Goal: Find specific page/section: Find specific page/section

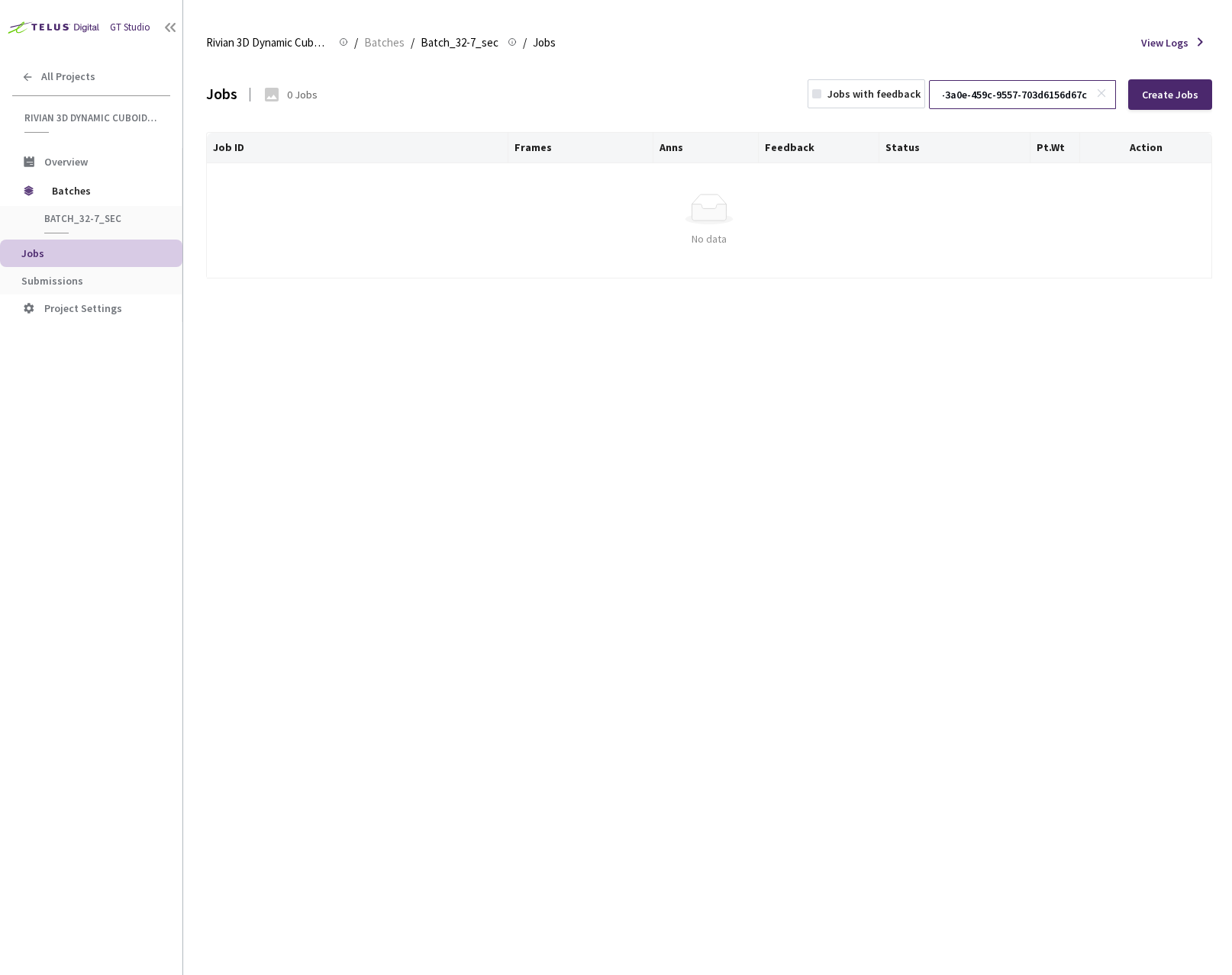
type input "0a4f88ed-3a0e-459c-9557-703d6156d67c"
click at [1103, 94] on icon at bounding box center [1101, 94] width 11 height 11
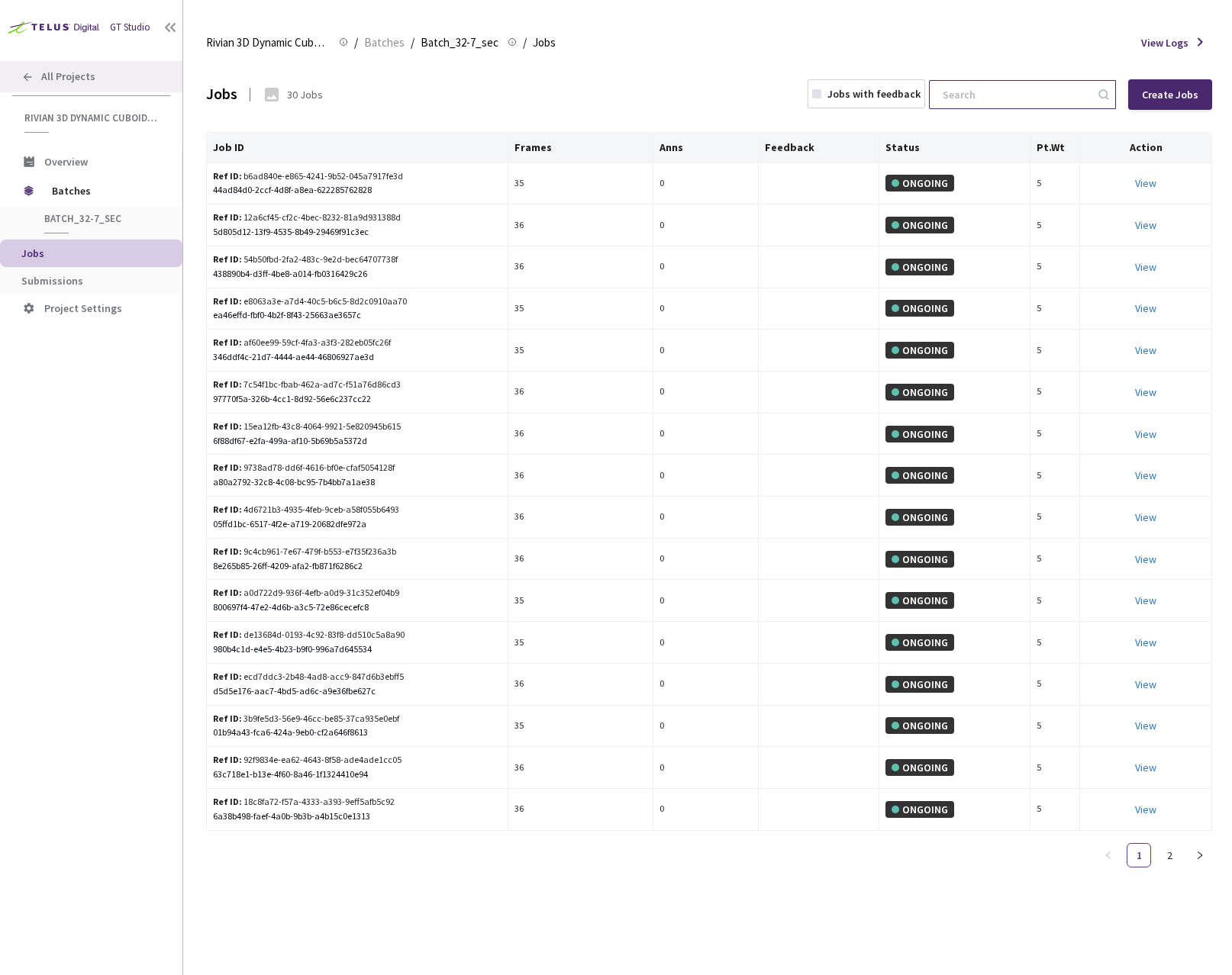
click at [56, 76] on span "All Projects" at bounding box center [68, 76] width 54 height 13
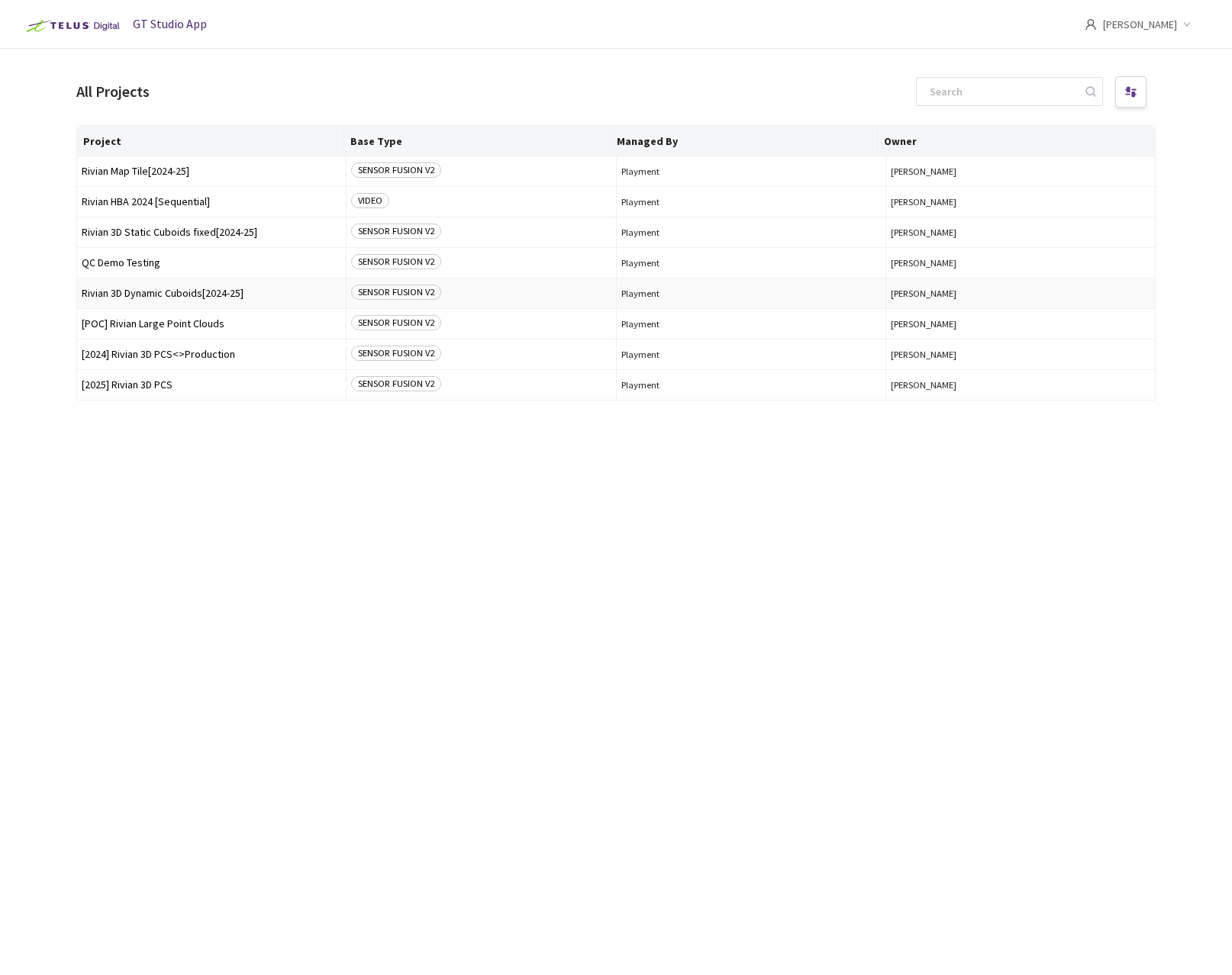
click at [182, 290] on span "Rivian 3D Dynamic Cuboids[2024-25]" at bounding box center [212, 293] width 260 height 12
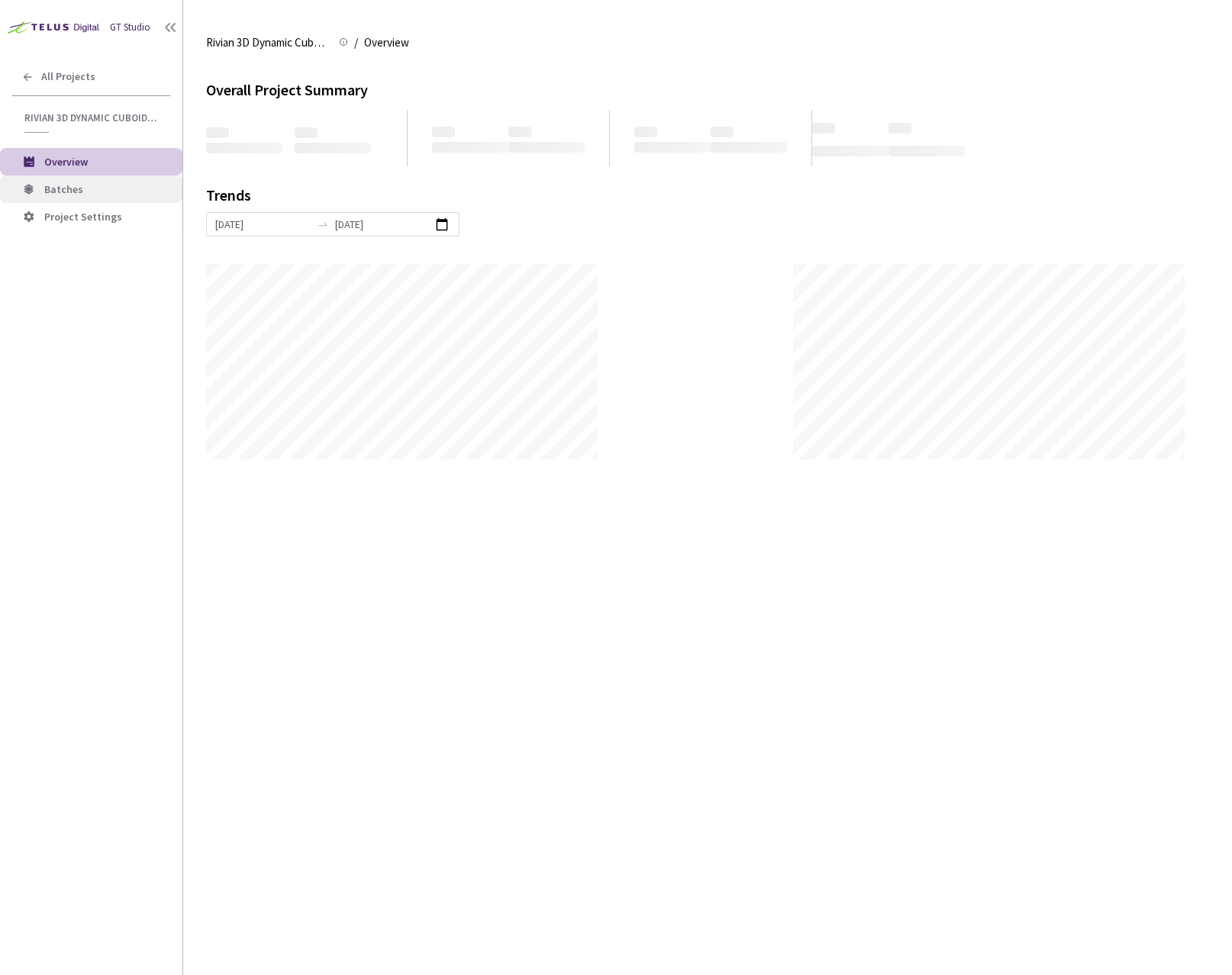
scroll to position [975, 1232]
click at [93, 189] on span "Batches" at bounding box center [107, 190] width 126 height 13
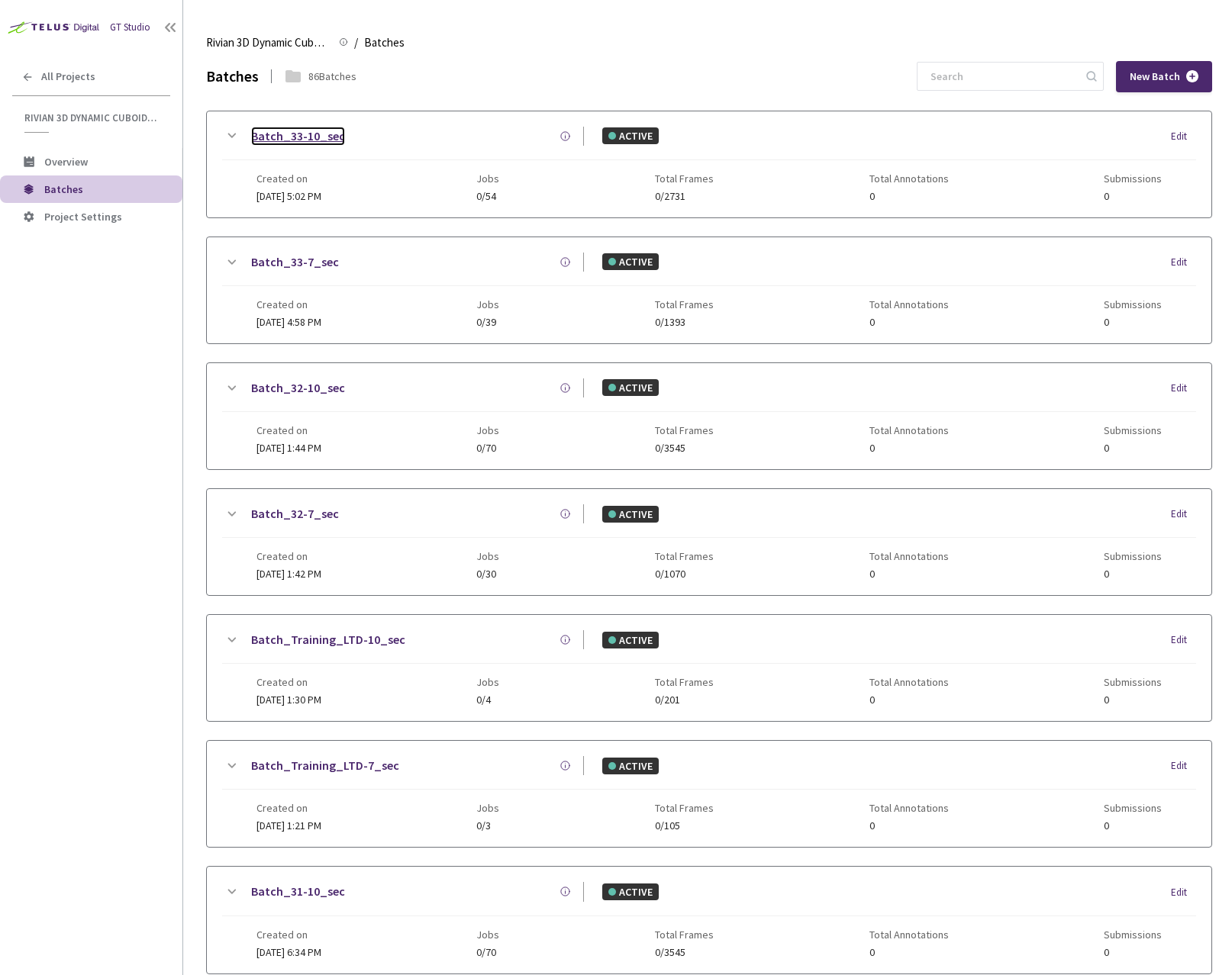
click at [326, 134] on link "Batch_33-10_sec" at bounding box center [298, 136] width 94 height 19
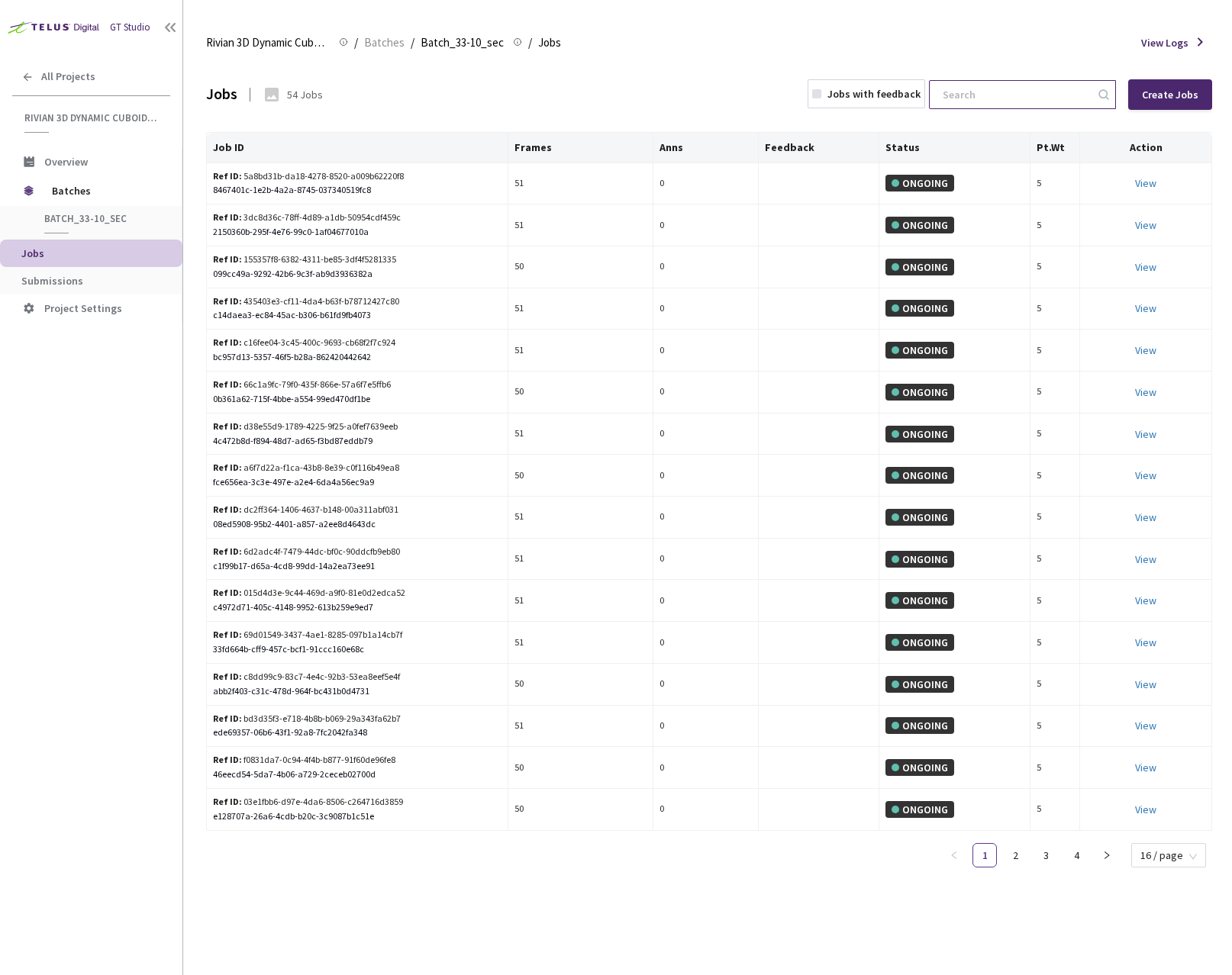
click at [1011, 92] on input at bounding box center [1014, 94] width 163 height 27
paste input "0a4f88ed-3a0e-459c-9557-703d6156d67c"
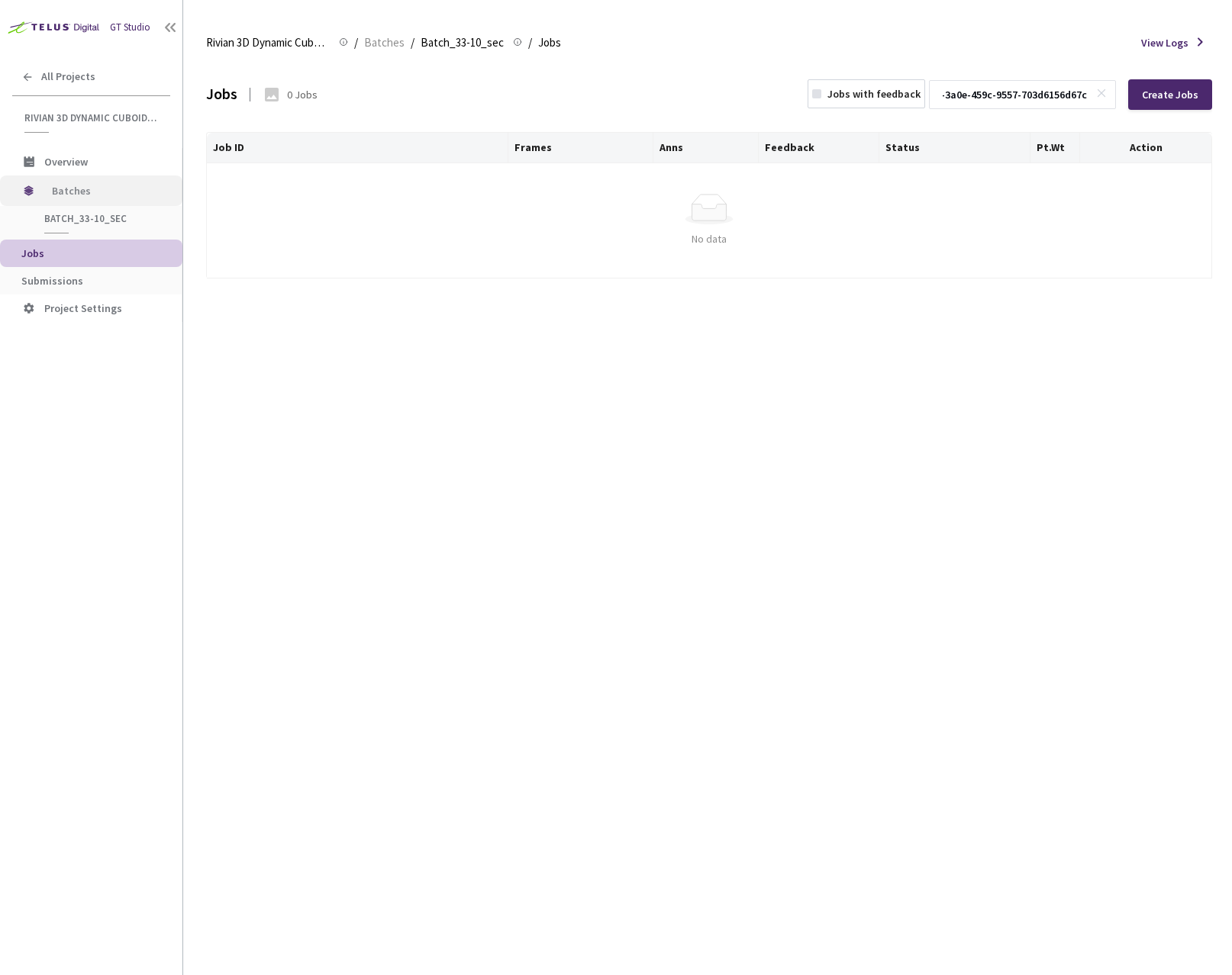
type input "0a4f88ed-3a0e-459c-9557-703d6156d67c"
click at [88, 198] on span "Batches" at bounding box center [103, 191] width 104 height 31
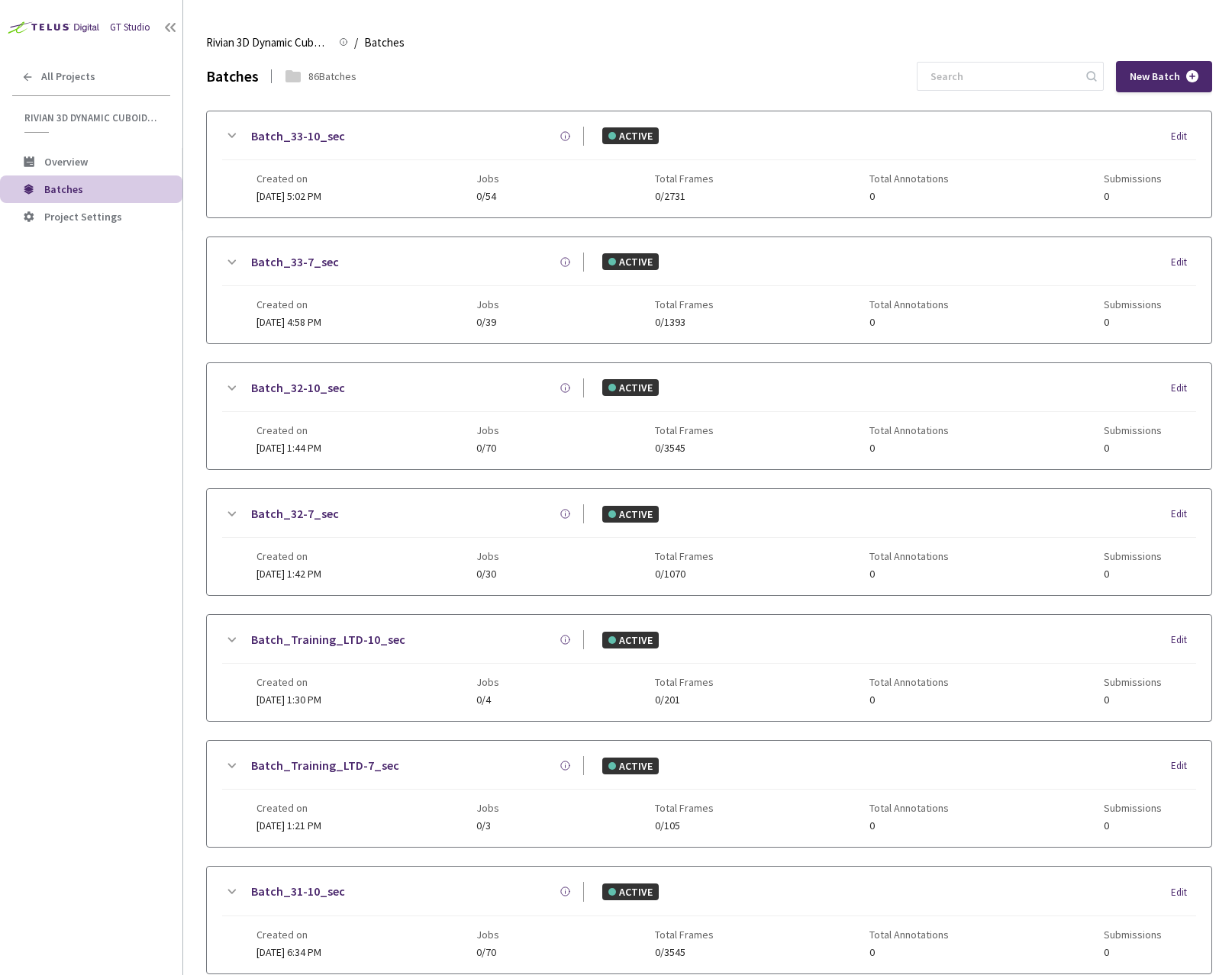
scroll to position [65, 0]
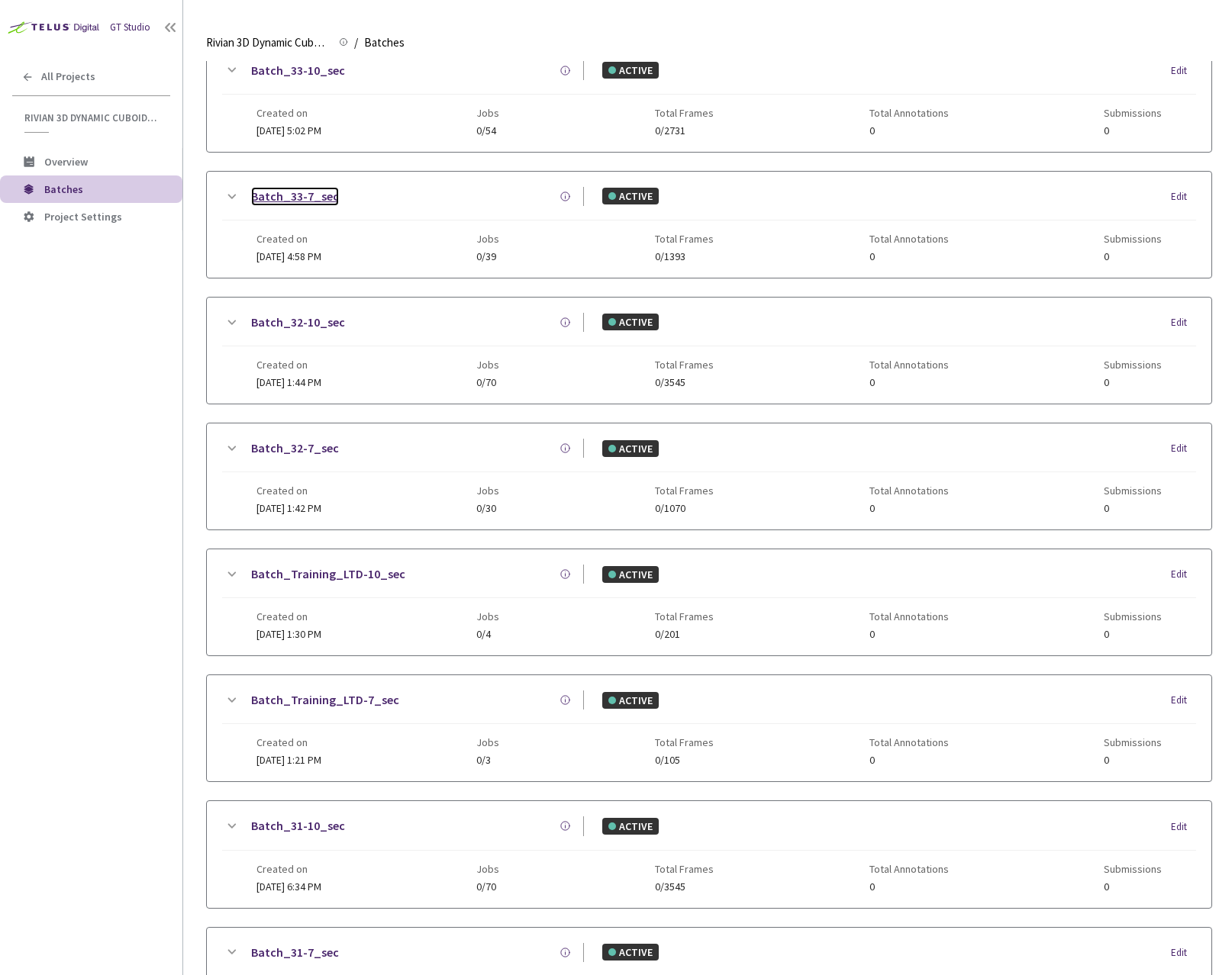
click at [287, 195] on link "Batch_33-7_sec" at bounding box center [295, 196] width 88 height 19
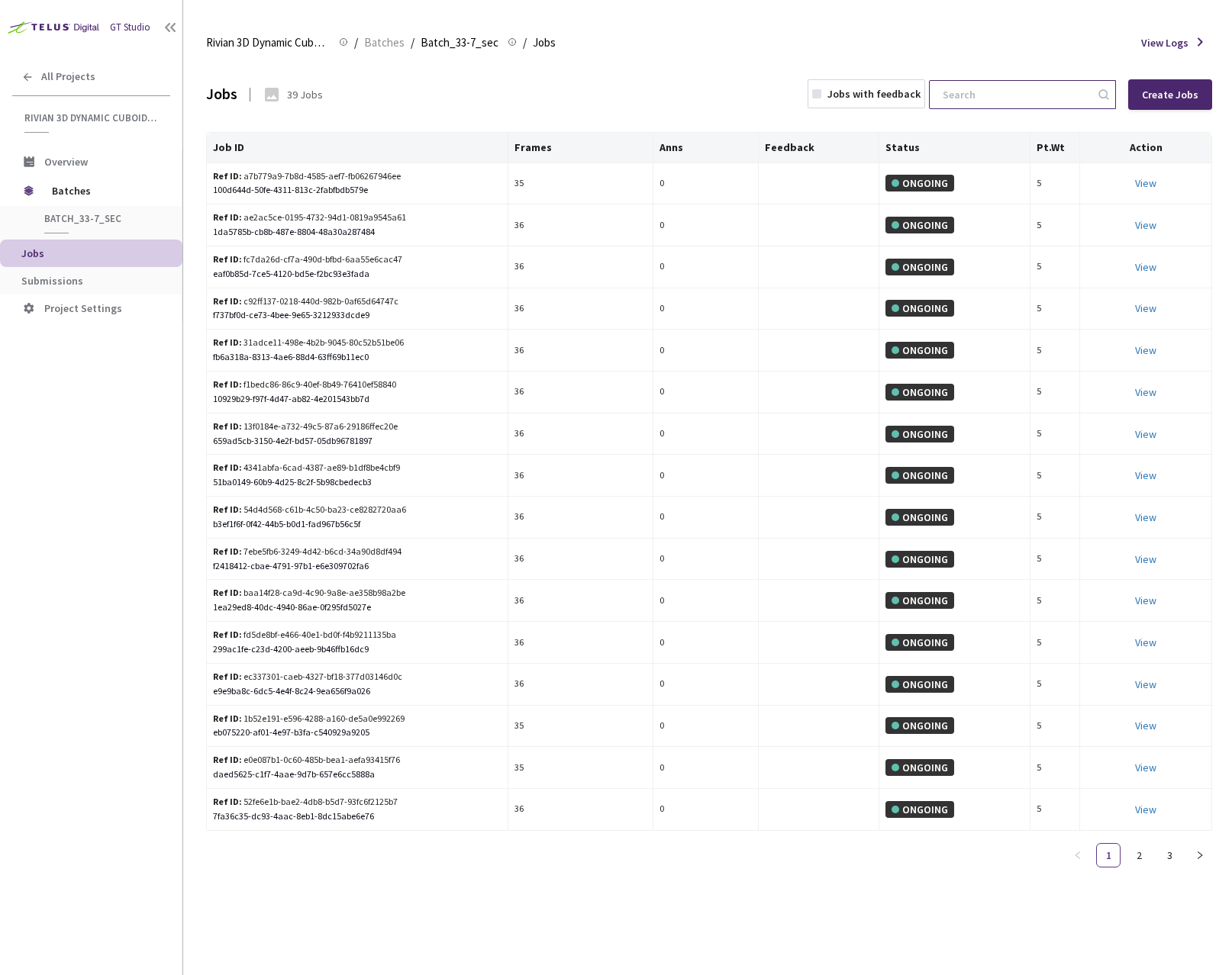
click at [1019, 94] on input at bounding box center [1014, 94] width 163 height 27
paste input "0a4f88ed-3a0e-459c-9557-703d6156d67c"
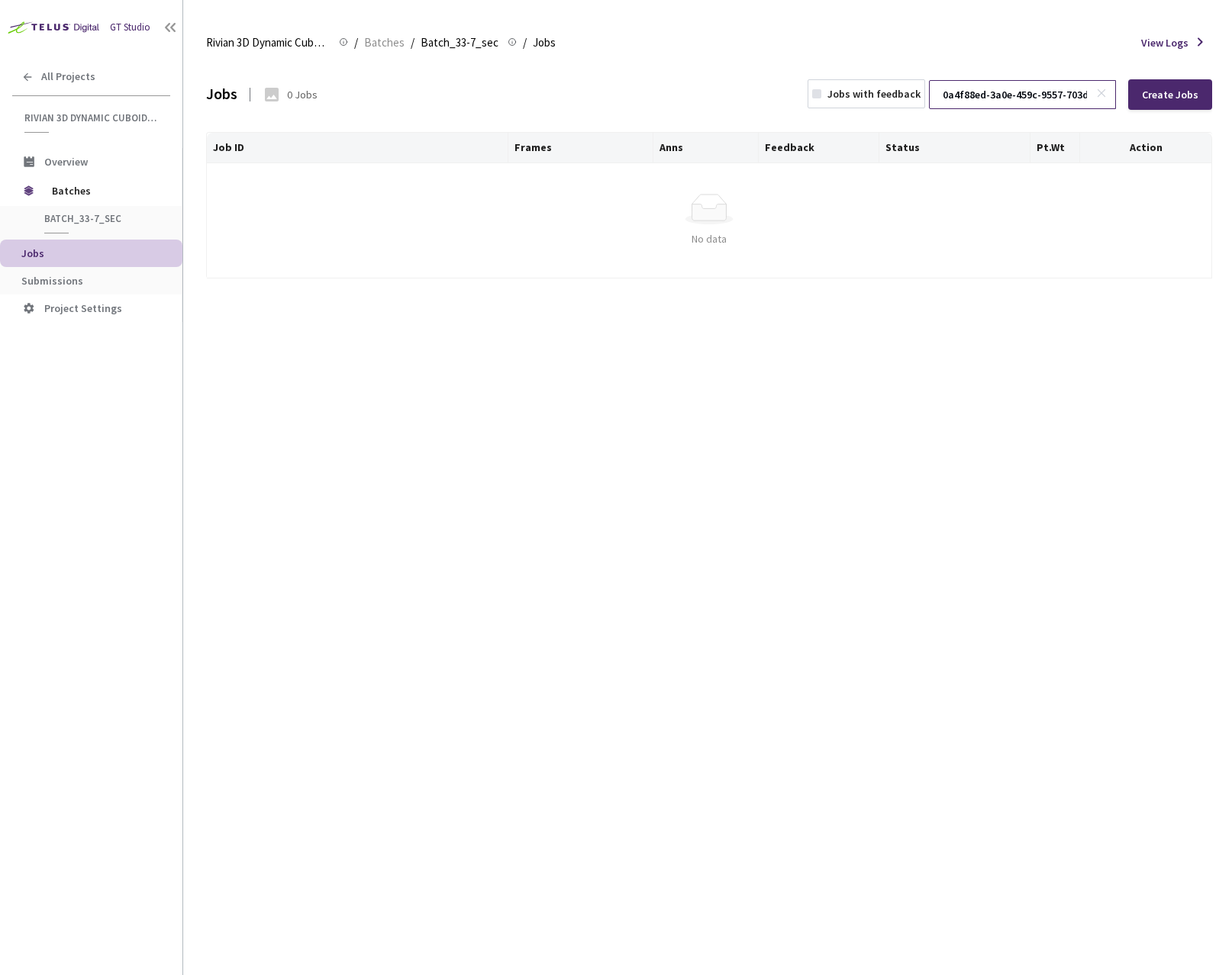
scroll to position [0, 74]
type input "0a4f88ed-3a0e-459c-9557-703d6156d67c"
click at [374, 44] on span "Batches" at bounding box center [384, 43] width 41 height 18
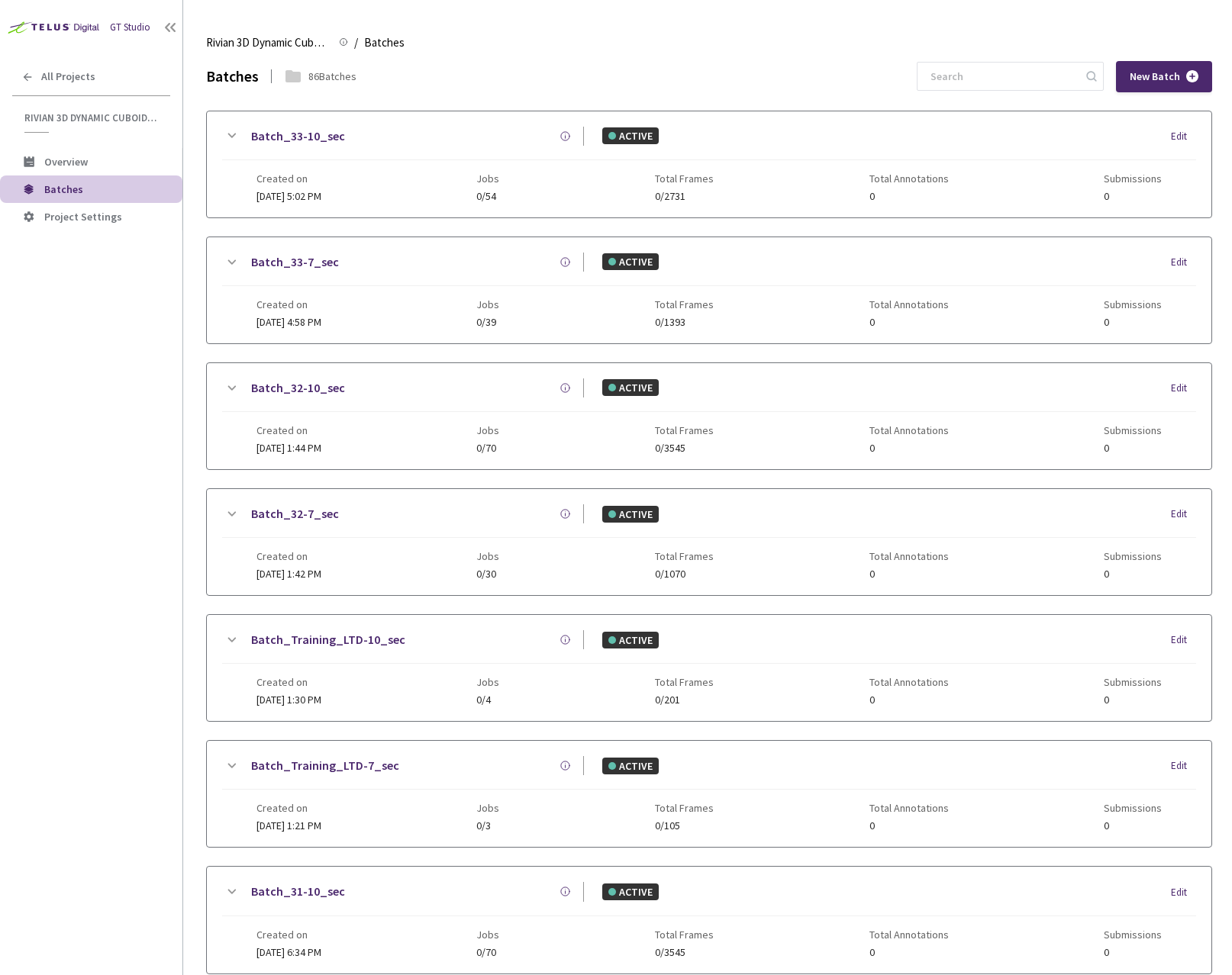
scroll to position [192, 0]
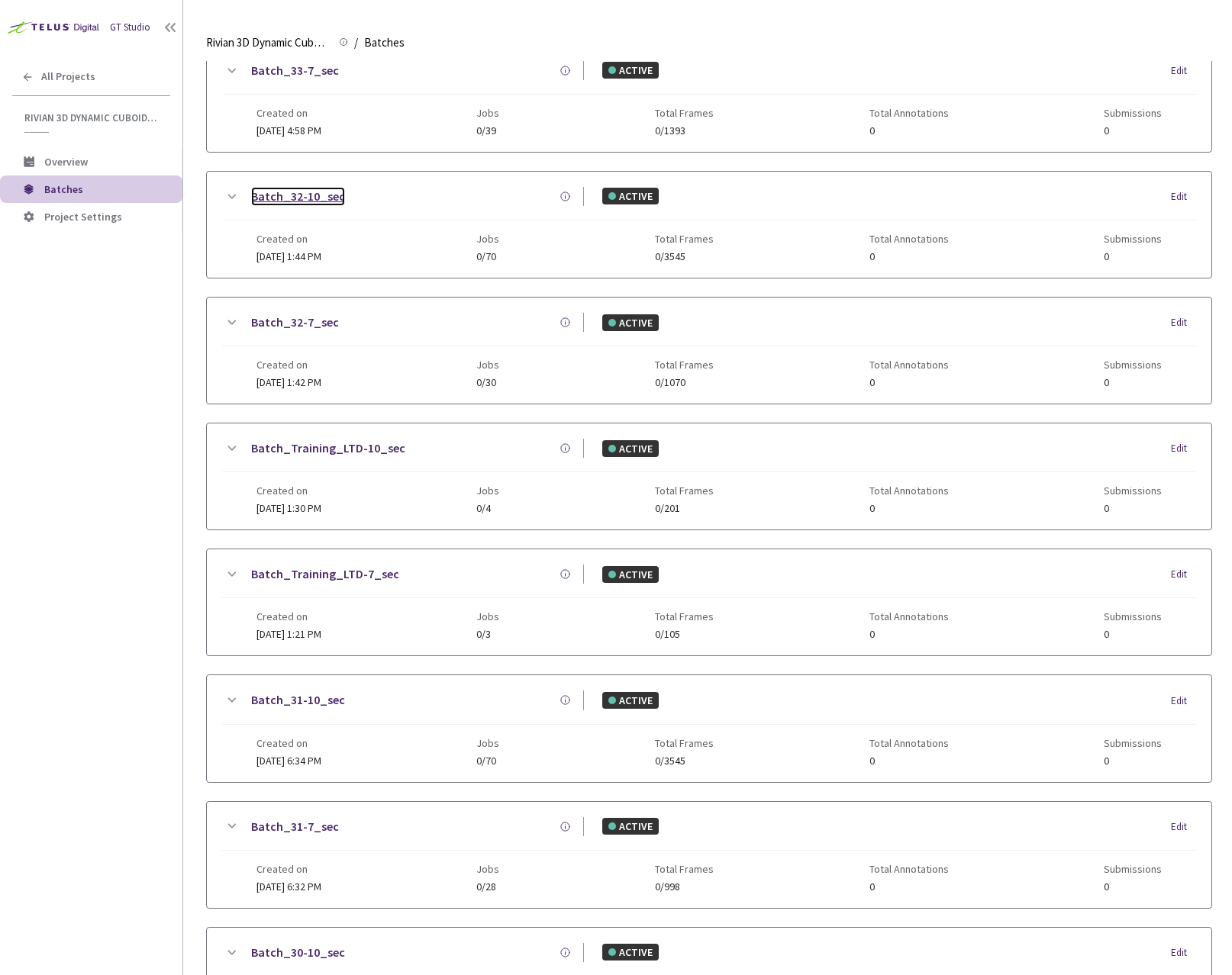
click at [306, 196] on link "Batch_32-10_sec" at bounding box center [298, 196] width 94 height 19
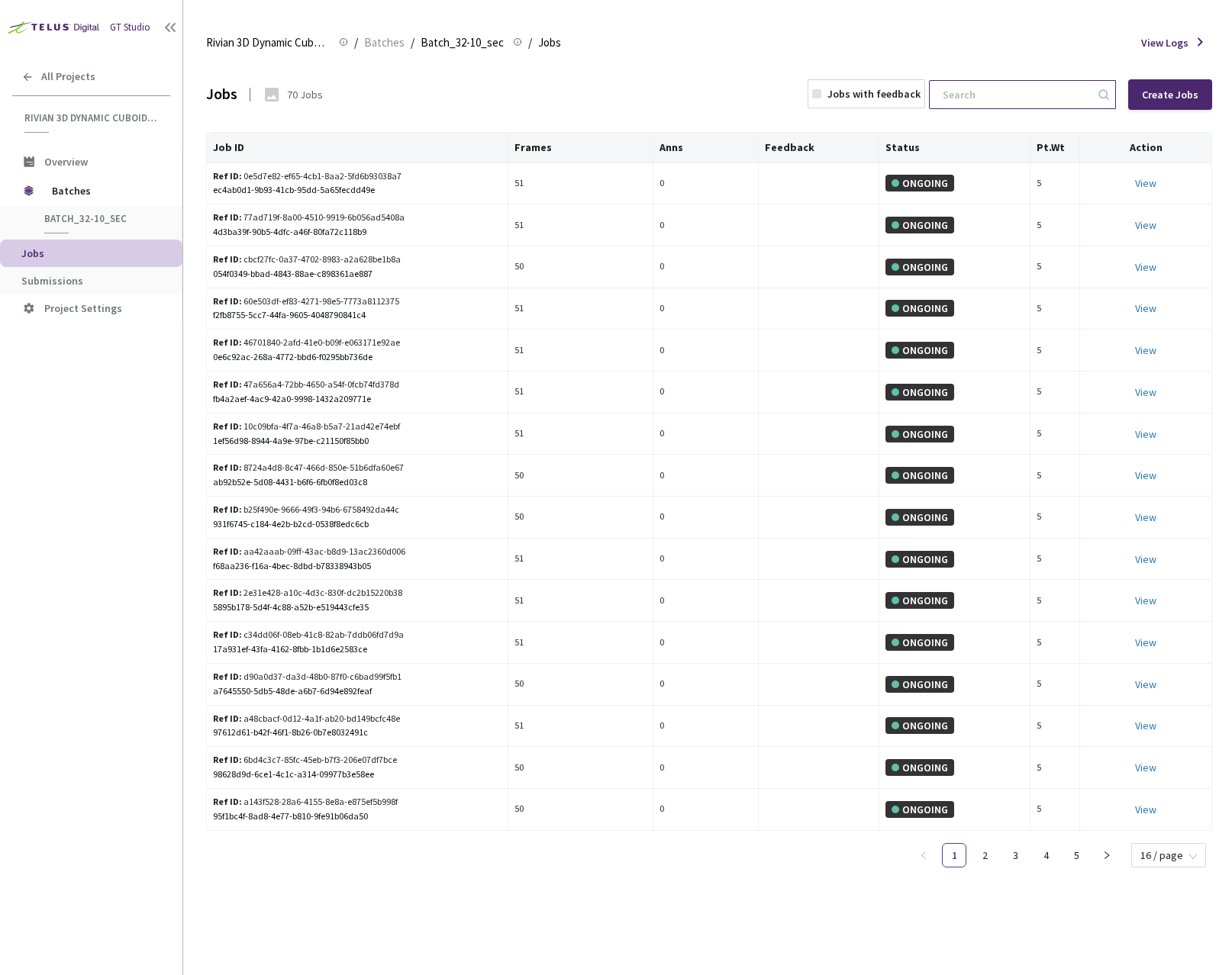
click at [1040, 103] on input at bounding box center [1014, 94] width 163 height 27
paste input "0a4f88ed-3a0e-459c-9557-703d6156d67c"
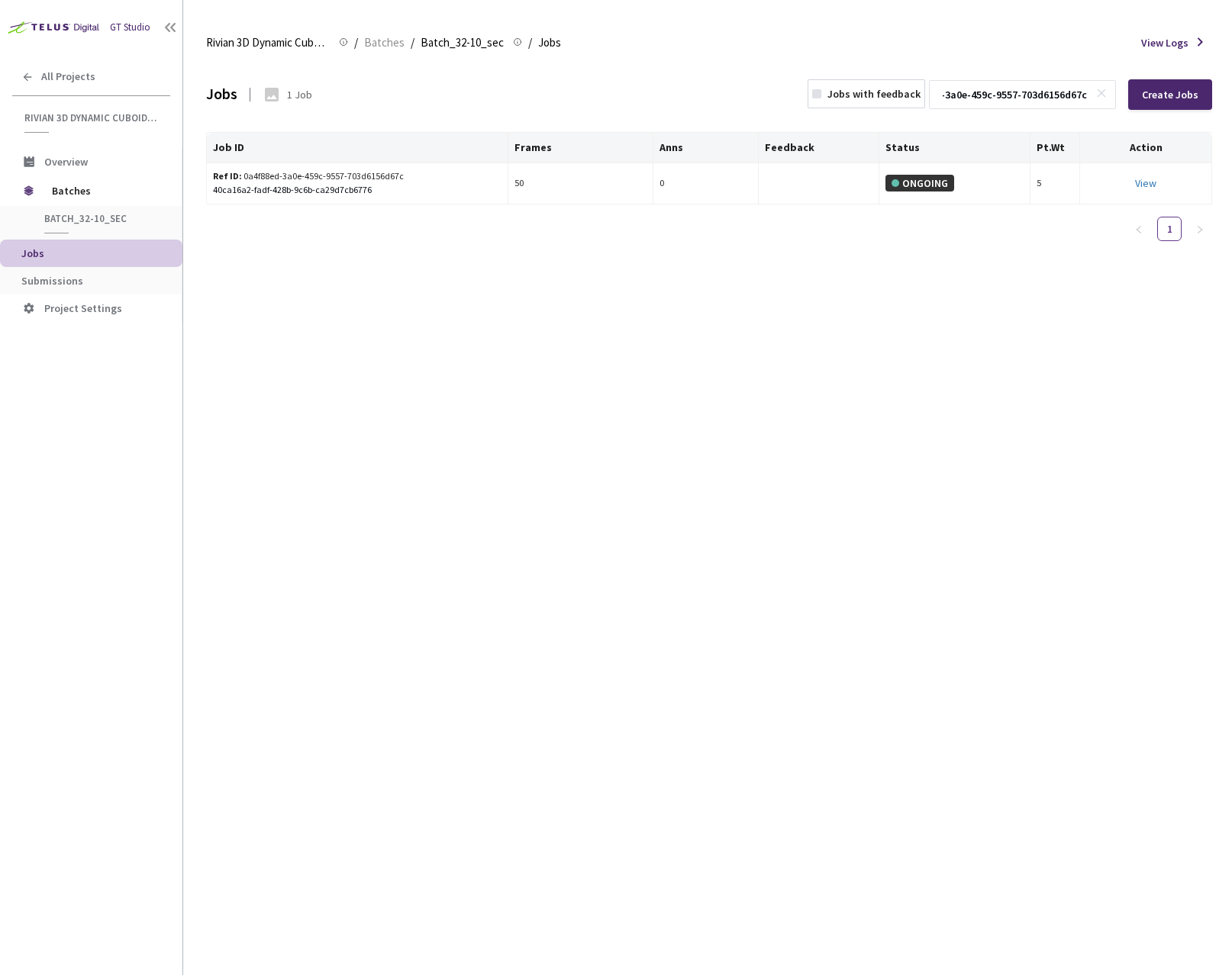
type input "0a4f88ed-3a0e-459c-9557-703d6156d67c"
click at [854, 399] on div "Jobs 1 Job Jobs with feedback 0a4f88ed-3a0e-459c-9557-703d6156d67c Create Jobs …" at bounding box center [709, 517] width 1006 height 914
click at [1104, 91] on icon at bounding box center [1101, 94] width 11 height 11
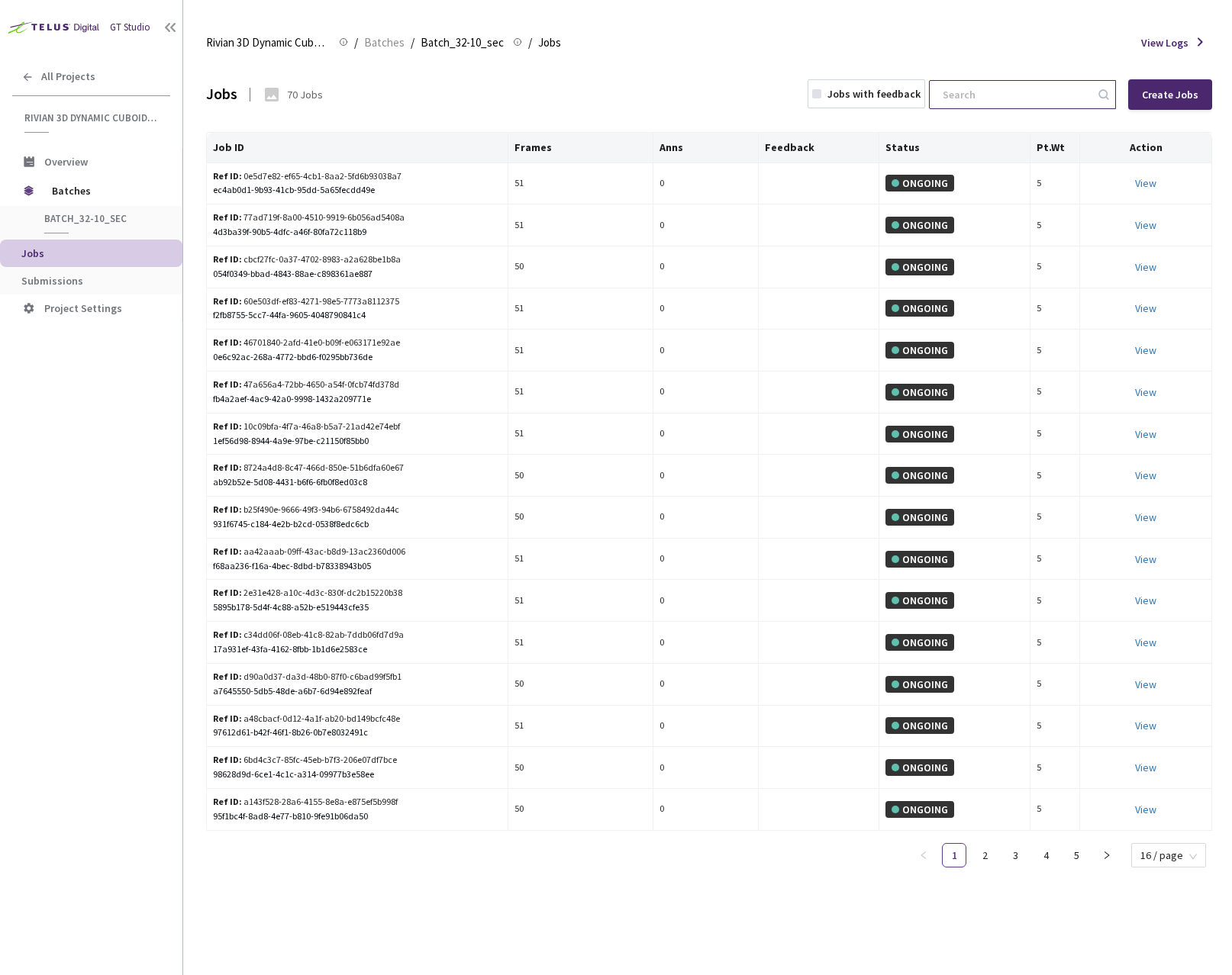
click at [1032, 96] on input at bounding box center [1014, 94] width 163 height 27
paste input "a48cbacf-0d12-4a1f-ab20-bd149bcfc48e"
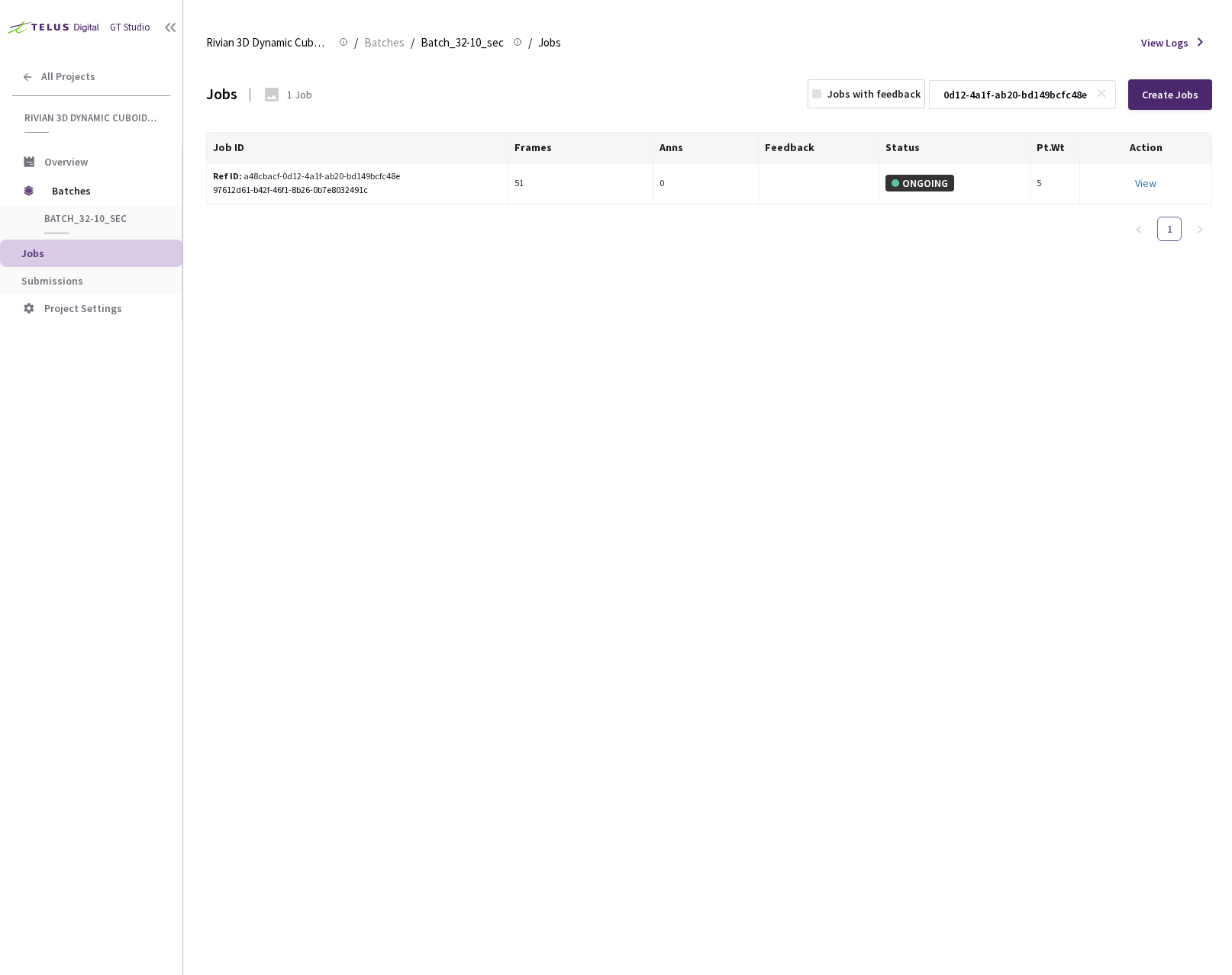
type input "a48cbacf-0d12-4a1f-ab20-bd149bcfc48e"
click at [1106, 94] on rect at bounding box center [1101, 93] width 8 height 8
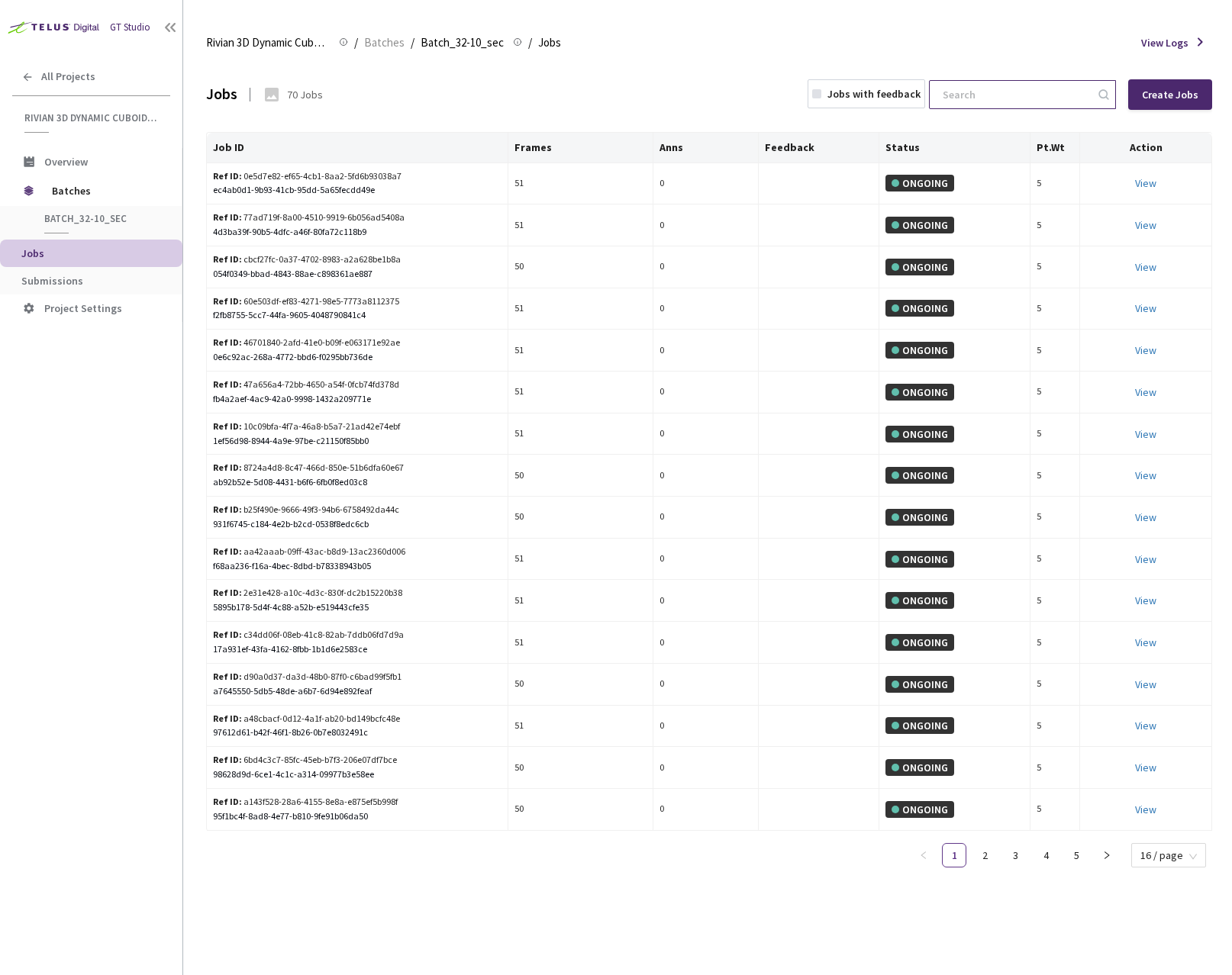
click at [1033, 92] on input at bounding box center [1014, 94] width 163 height 27
paste input "7518859b-d1de-4e1c-8986-54b060c11bbf"
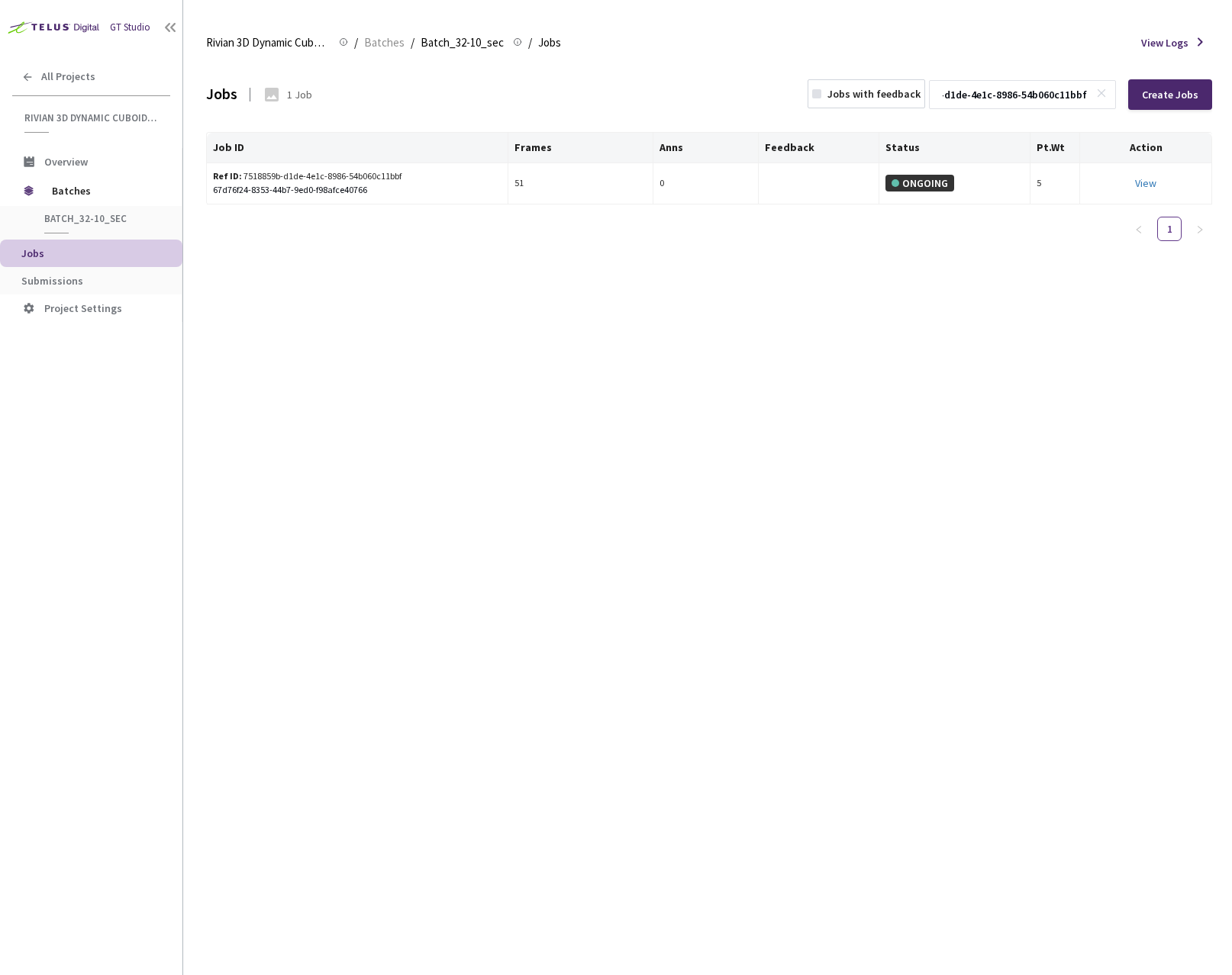
type input "7518859b-d1de-4e1c-8986-54b060c11bbf"
click at [1104, 92] on icon at bounding box center [1101, 94] width 11 height 11
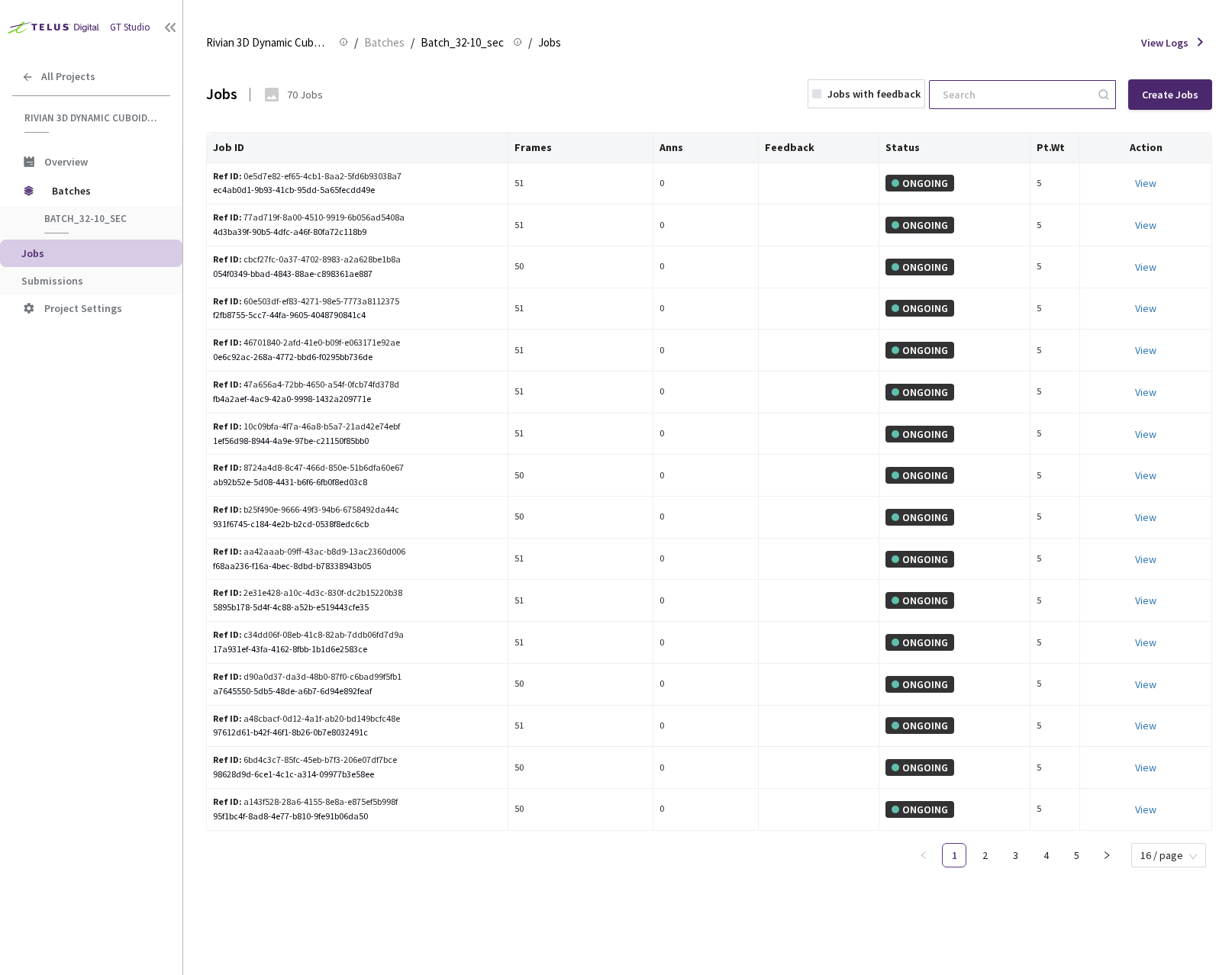
click at [1038, 97] on input at bounding box center [1014, 94] width 163 height 27
paste input "5dee8369-d7c0-47de-880d-ddb77f8c2ecd"
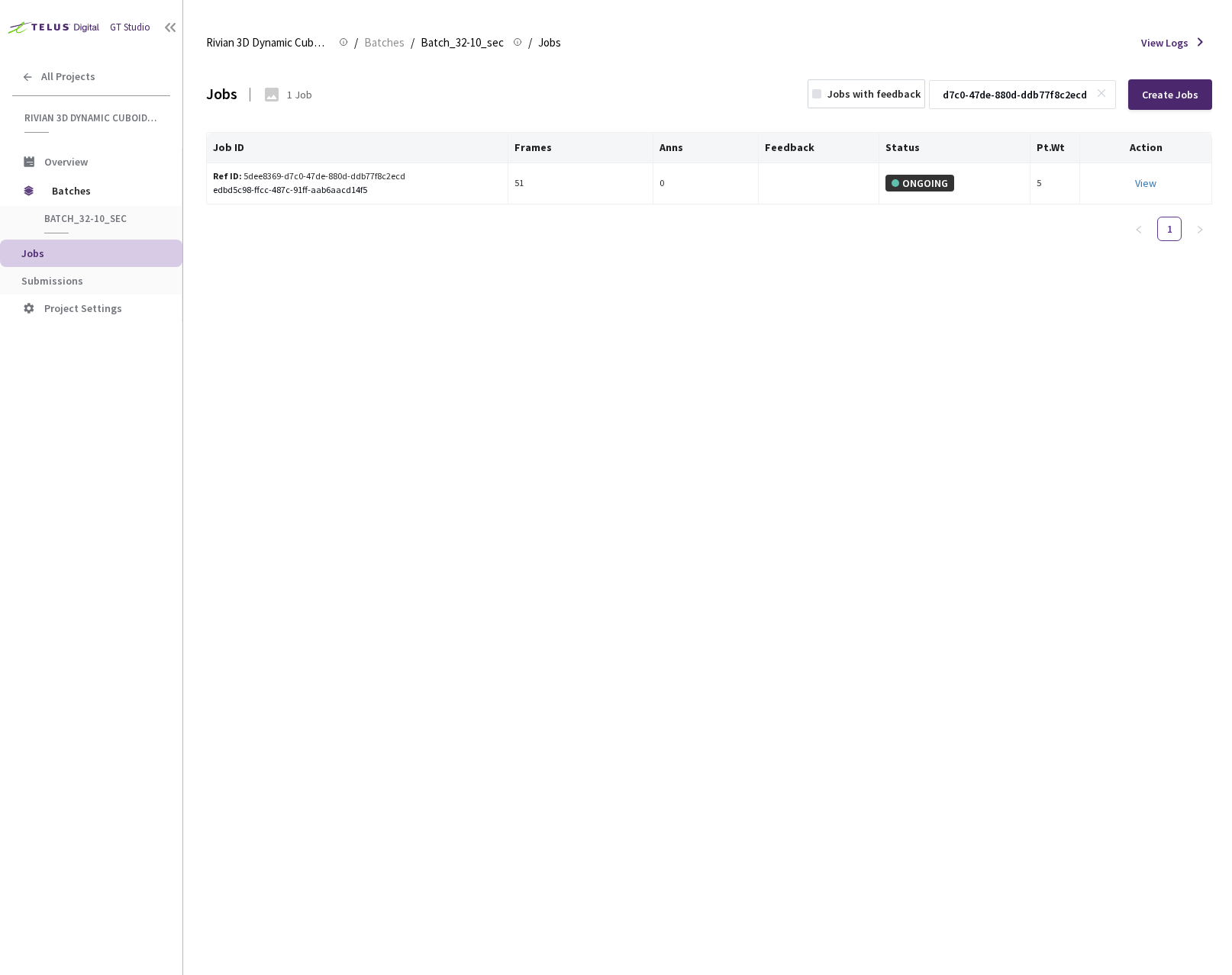
type input "5dee8369-d7c0-47de-880d-ddb77f8c2ecd"
click at [793, 478] on div "Jobs 1 Job Jobs with feedback 5dee8369-d7c0-47de-880d-ddb77f8c2ecd Create Jobs …" at bounding box center [709, 517] width 1006 height 914
click at [1099, 90] on icon at bounding box center [1101, 94] width 11 height 11
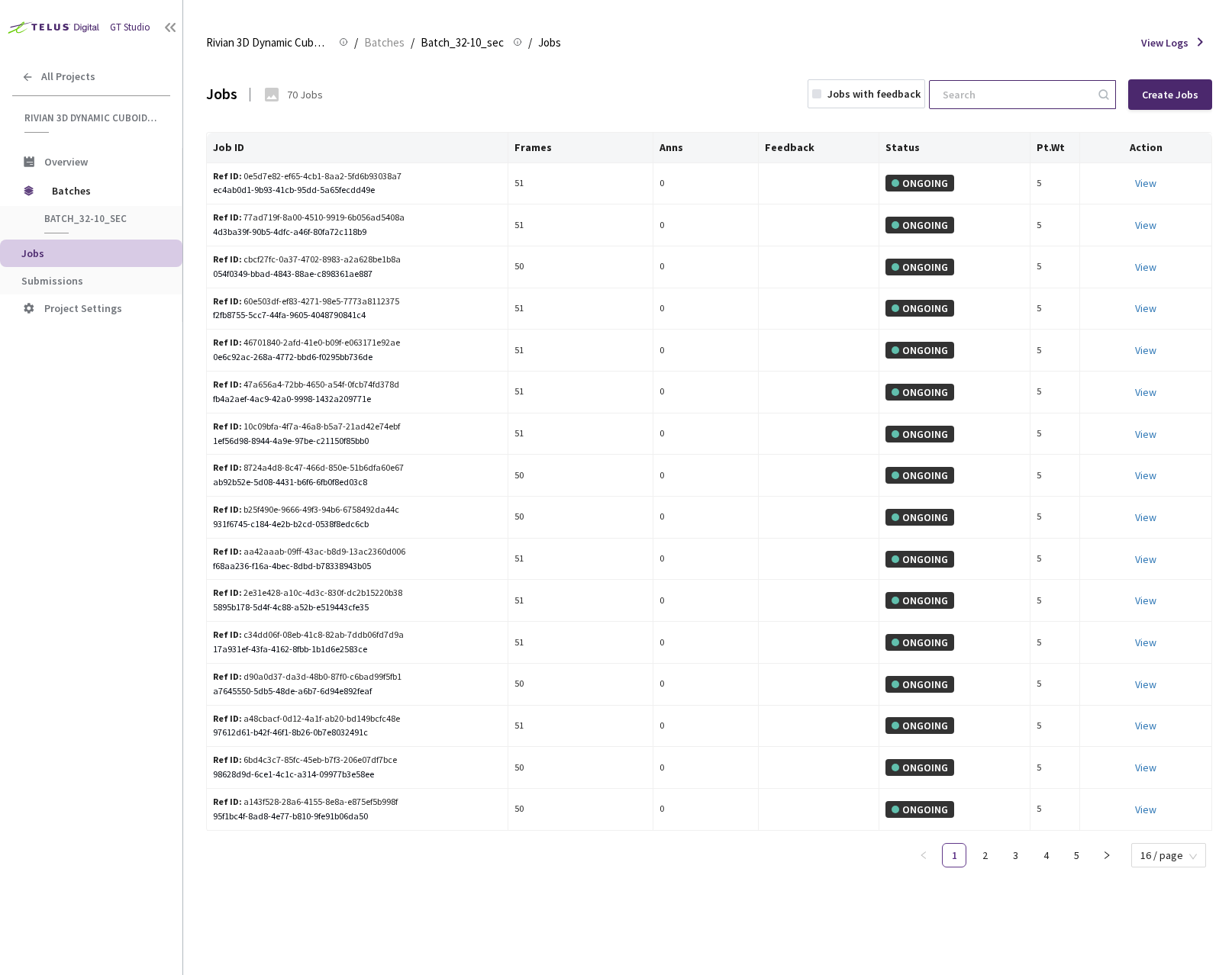
click at [1004, 99] on input at bounding box center [1014, 94] width 163 height 27
paste input "7baa5fea-2253-400b-8ca7-e90b59ae9d6a"
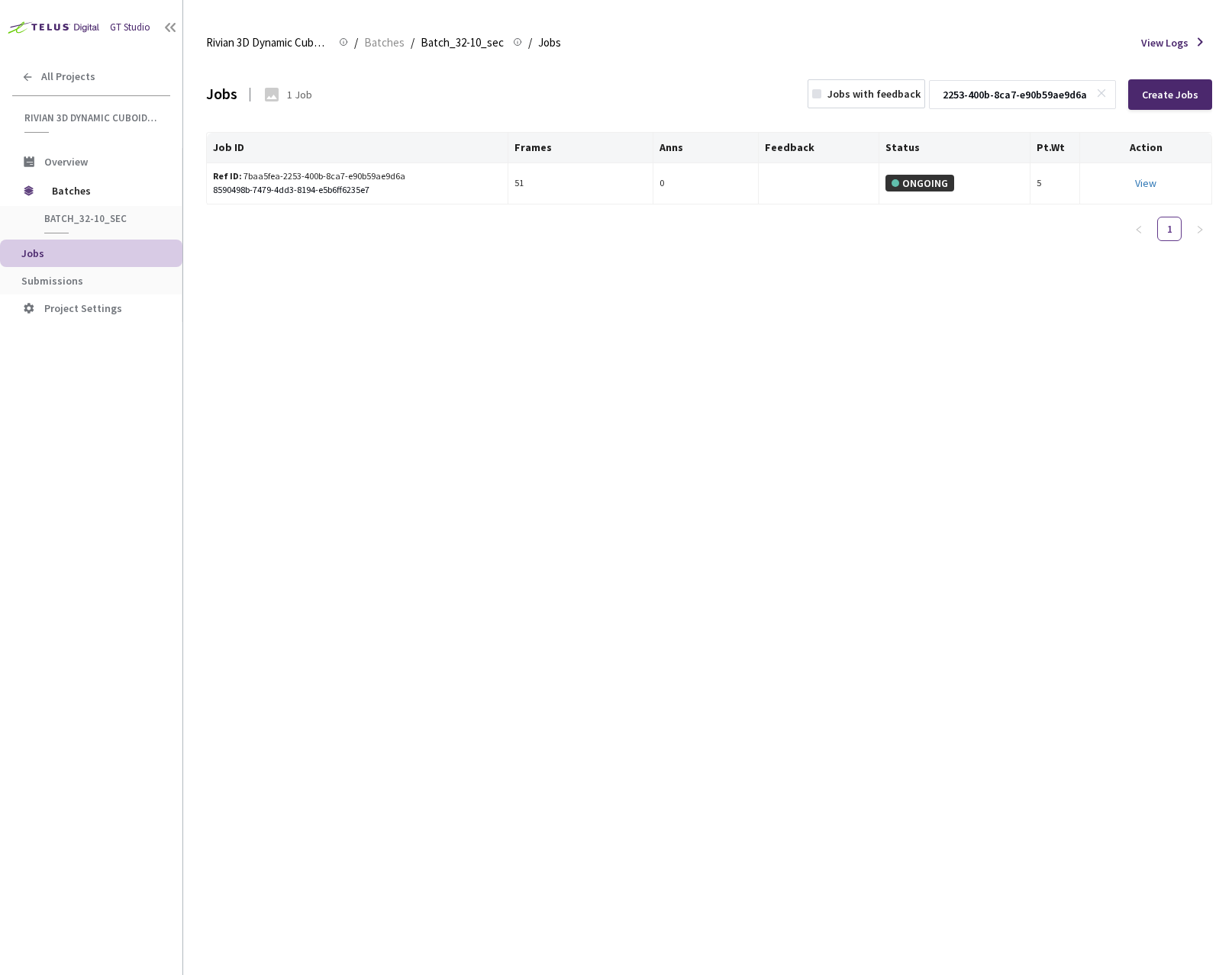
type input "7baa5fea-2253-400b-8ca7-e90b59ae9d6a"
click at [1103, 94] on rect at bounding box center [1101, 93] width 8 height 8
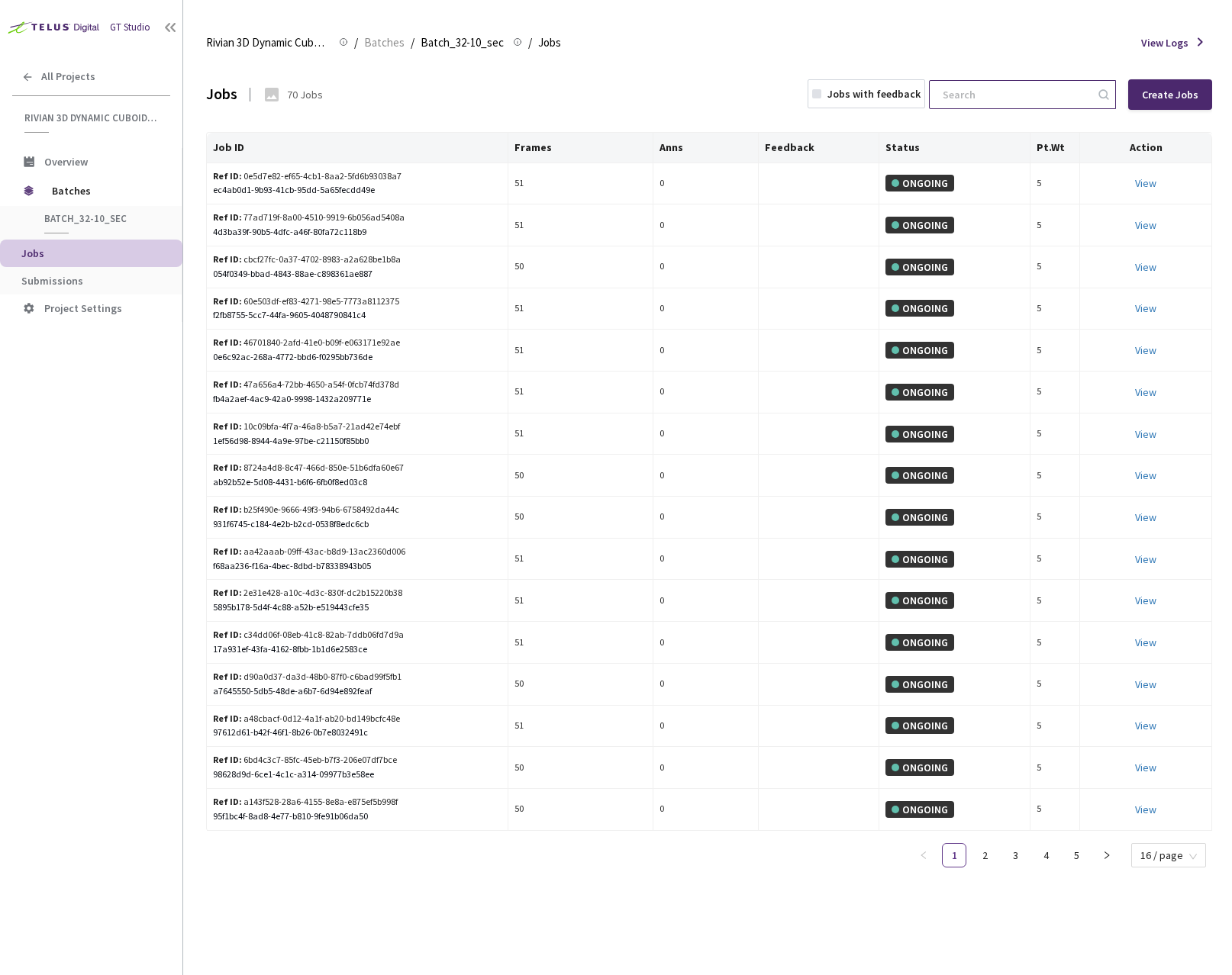
click at [1033, 98] on input at bounding box center [1014, 94] width 163 height 27
paste input "68a50eca-6153-44af-b899-12c4b230af3c"
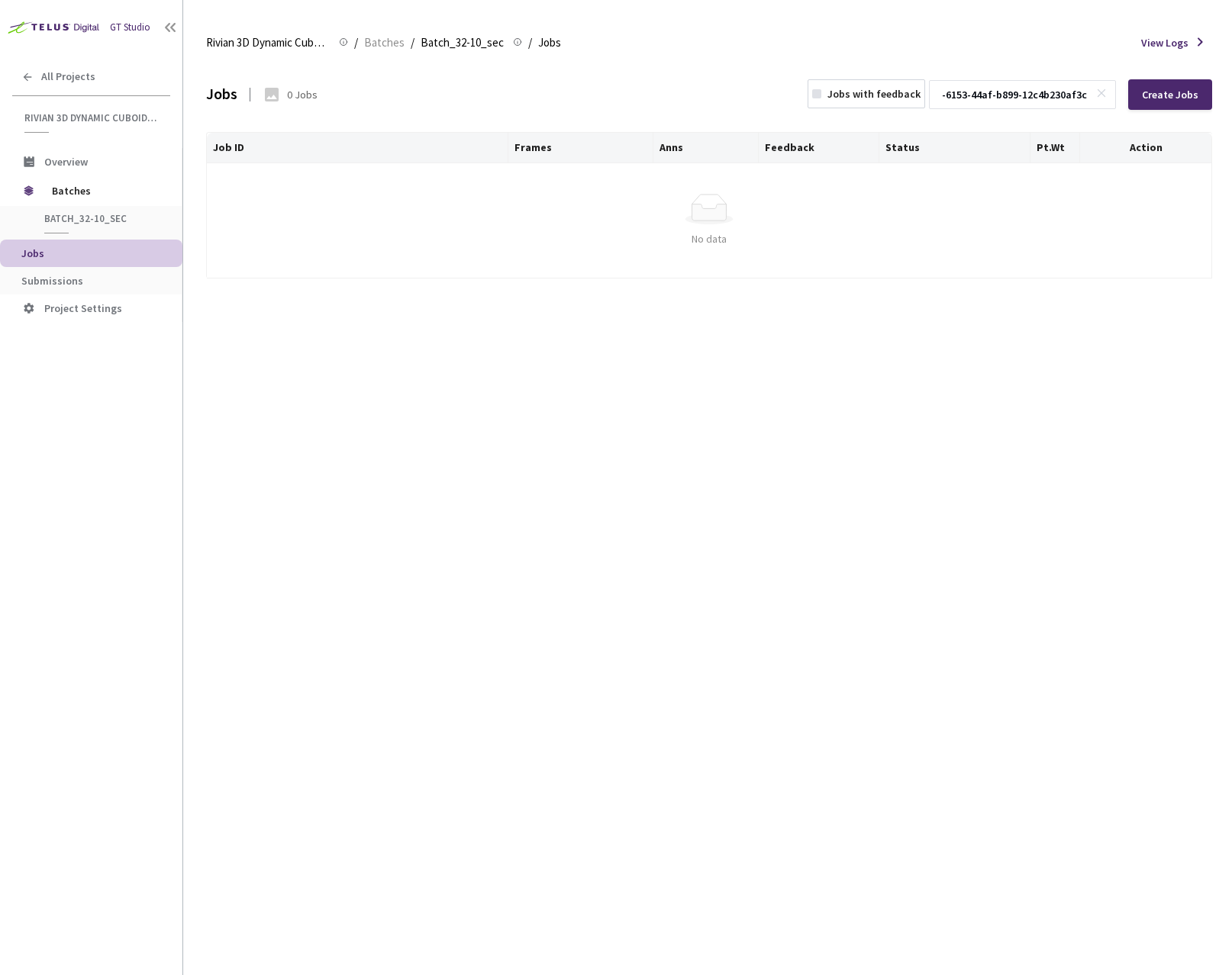
type input "68a50eca-6153-44af-b899-12c4b230af3c"
click at [1105, 98] on span at bounding box center [1103, 94] width 15 height 15
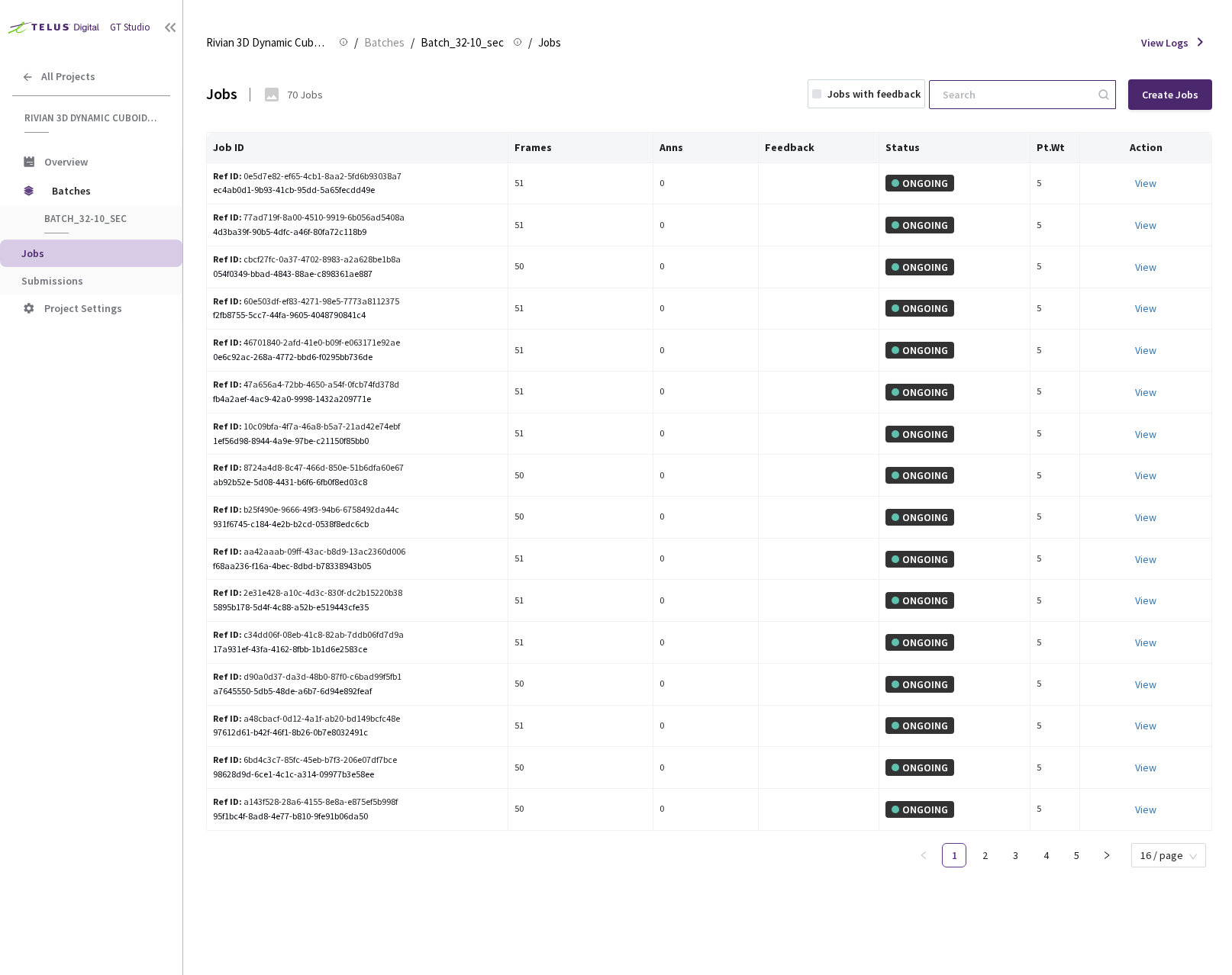
click at [1032, 93] on input at bounding box center [1014, 94] width 163 height 27
paste input "7baa5fea-2253-400b-8ca7-e90b59ae9d6a"
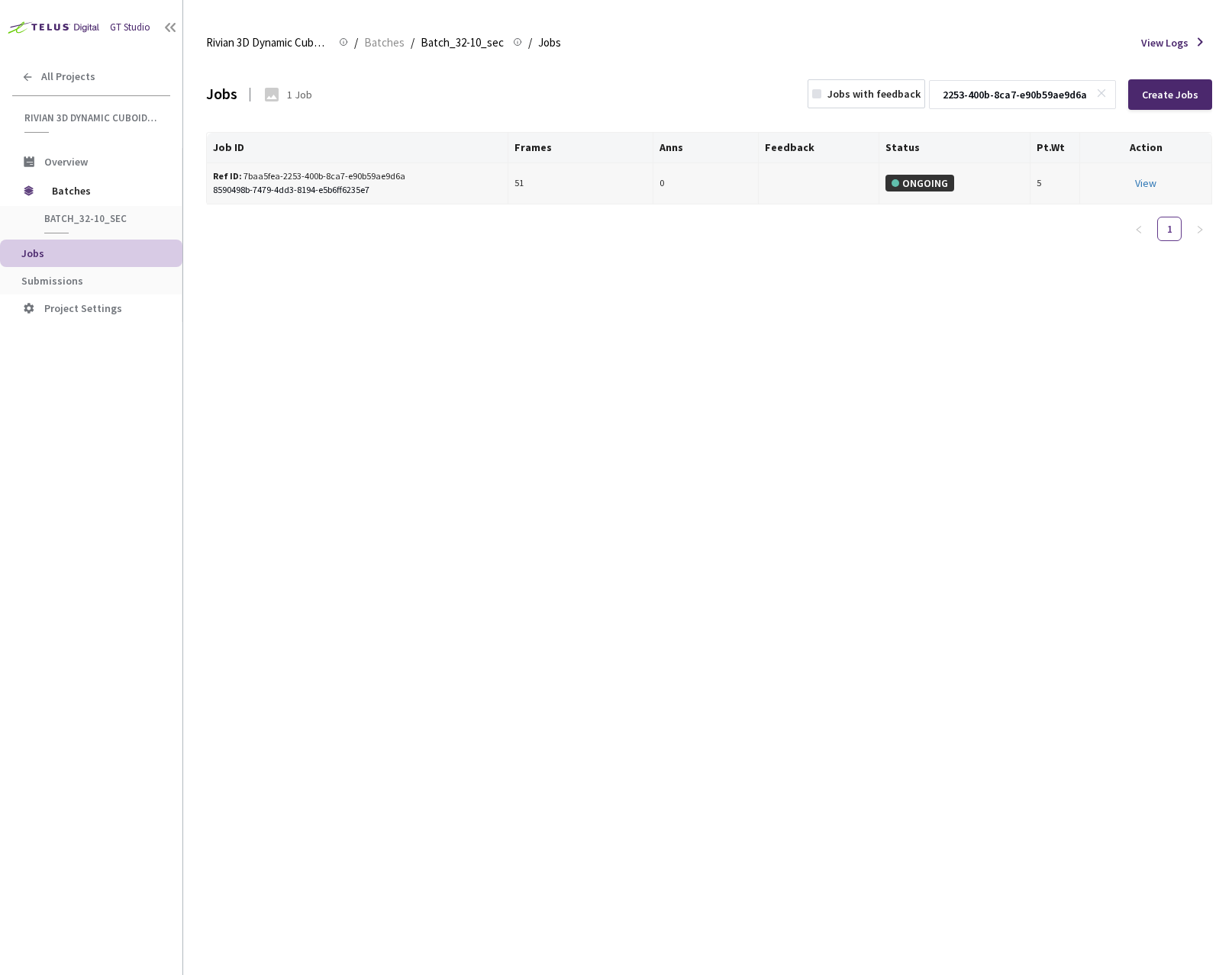
type input "7baa5fea-2253-400b-8ca7-e90b59ae9d6a"
click at [1104, 98] on icon at bounding box center [1101, 94] width 11 height 11
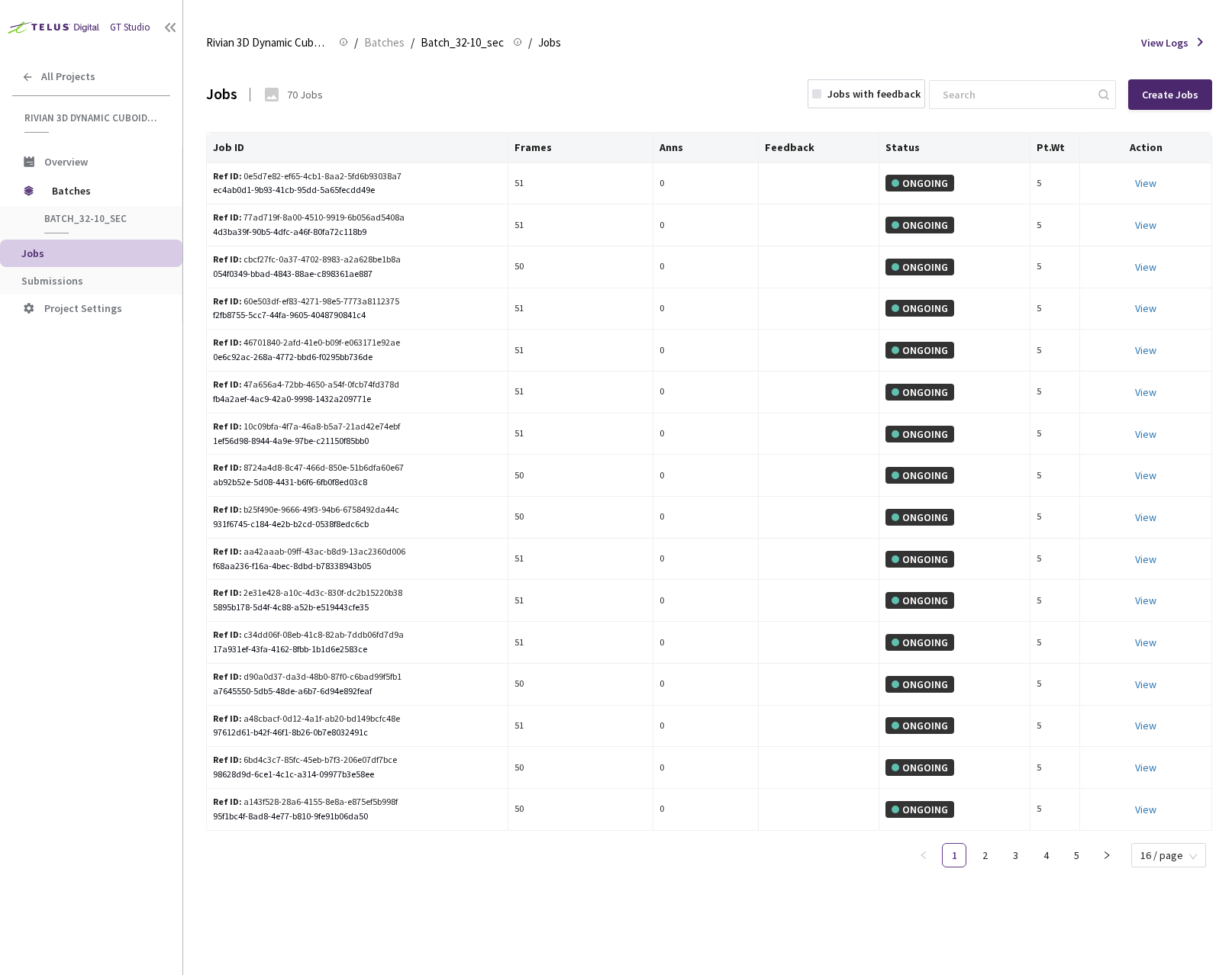
click at [1105, 90] on icon at bounding box center [1103, 94] width 10 height 10
click at [1058, 91] on input at bounding box center [1014, 94] width 163 height 27
paste input "7baa5fea-2253-400b-8ca7-e90b59ae9d6a"
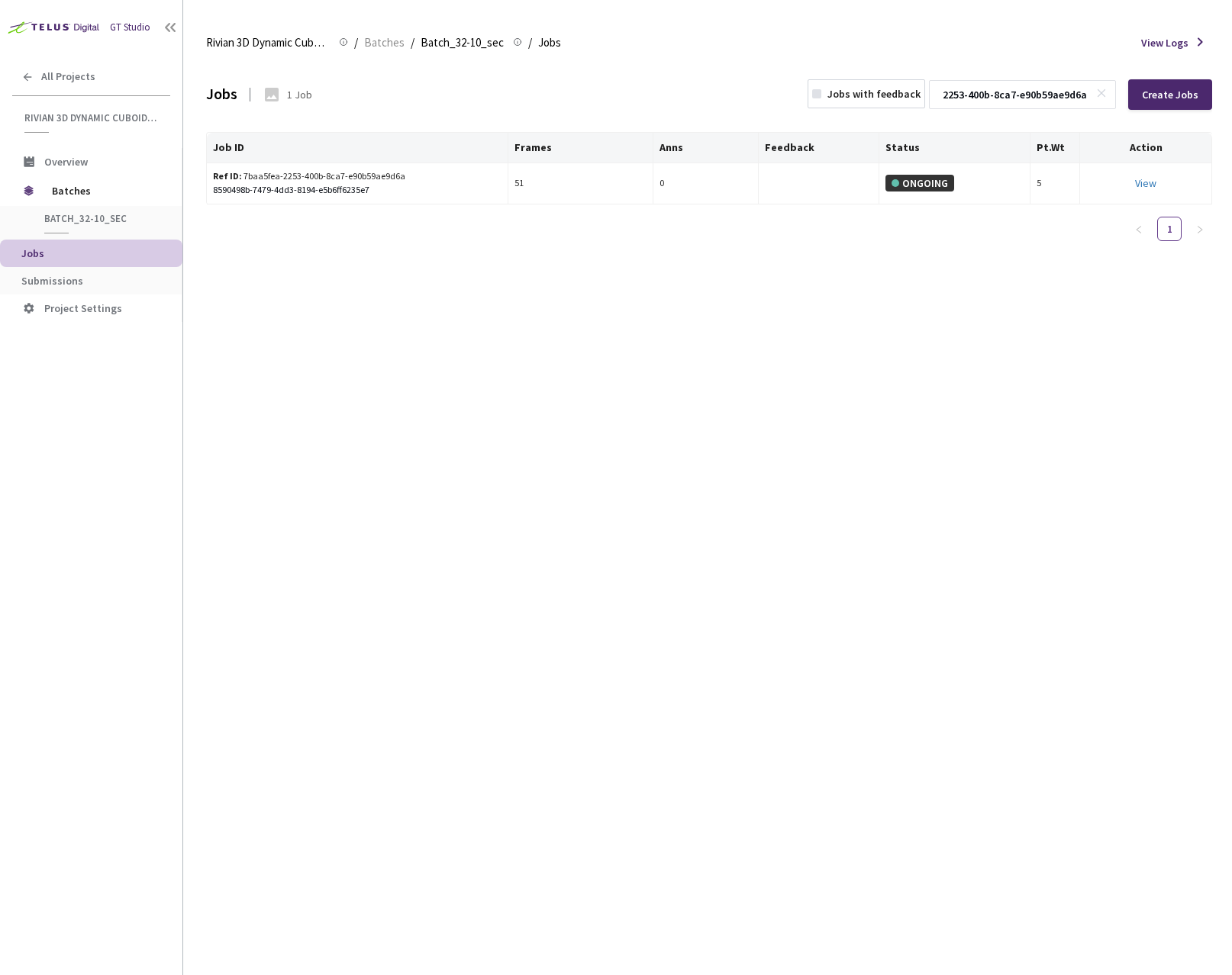
type input "7baa5fea-2253-400b-8ca7-e90b59ae9d6a"
click at [1104, 94] on rect at bounding box center [1101, 93] width 8 height 8
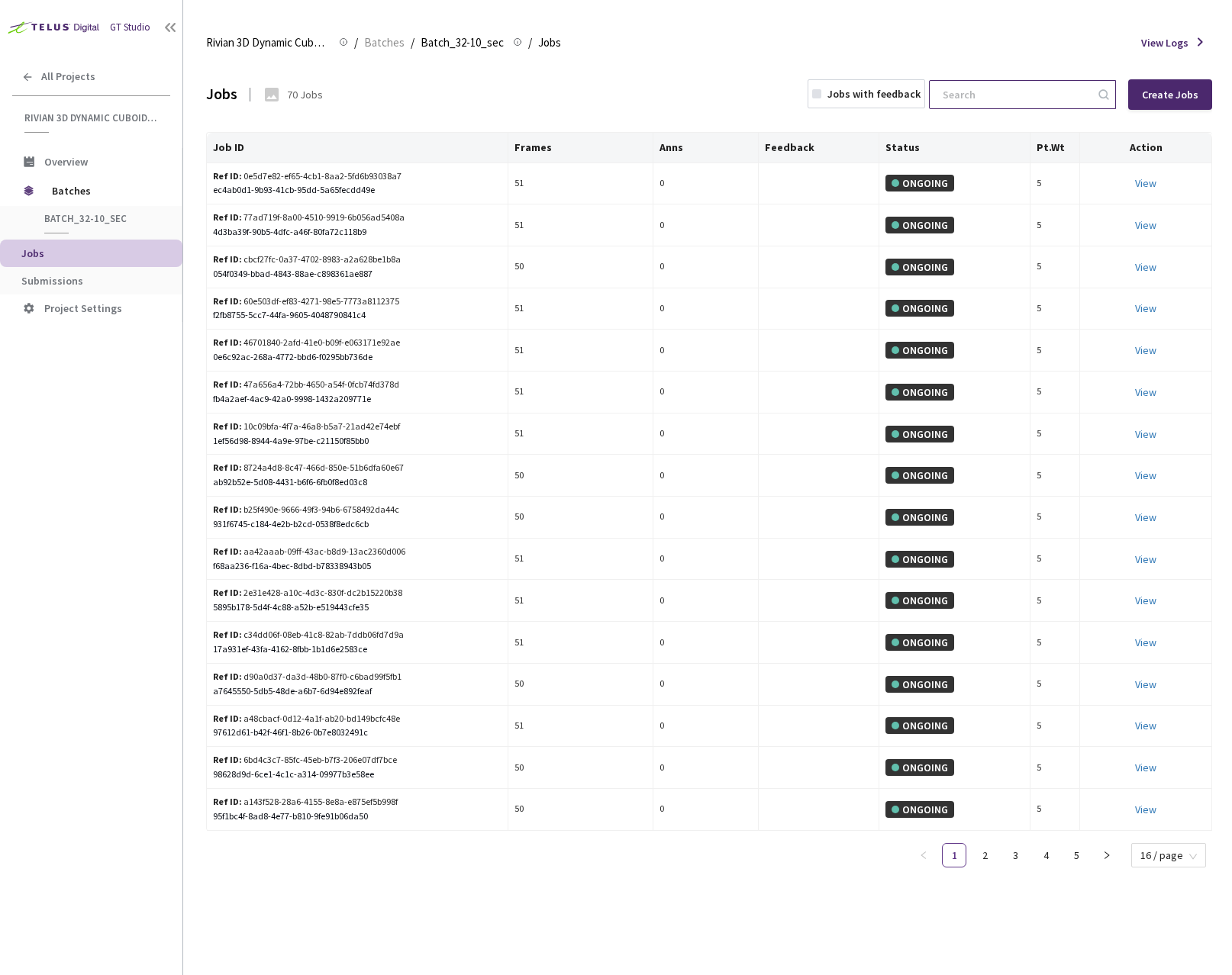
click at [1027, 94] on input at bounding box center [1014, 94] width 163 height 27
paste input "9c4a8d1d-fcf7-435c-8121-e9a4430674b5"
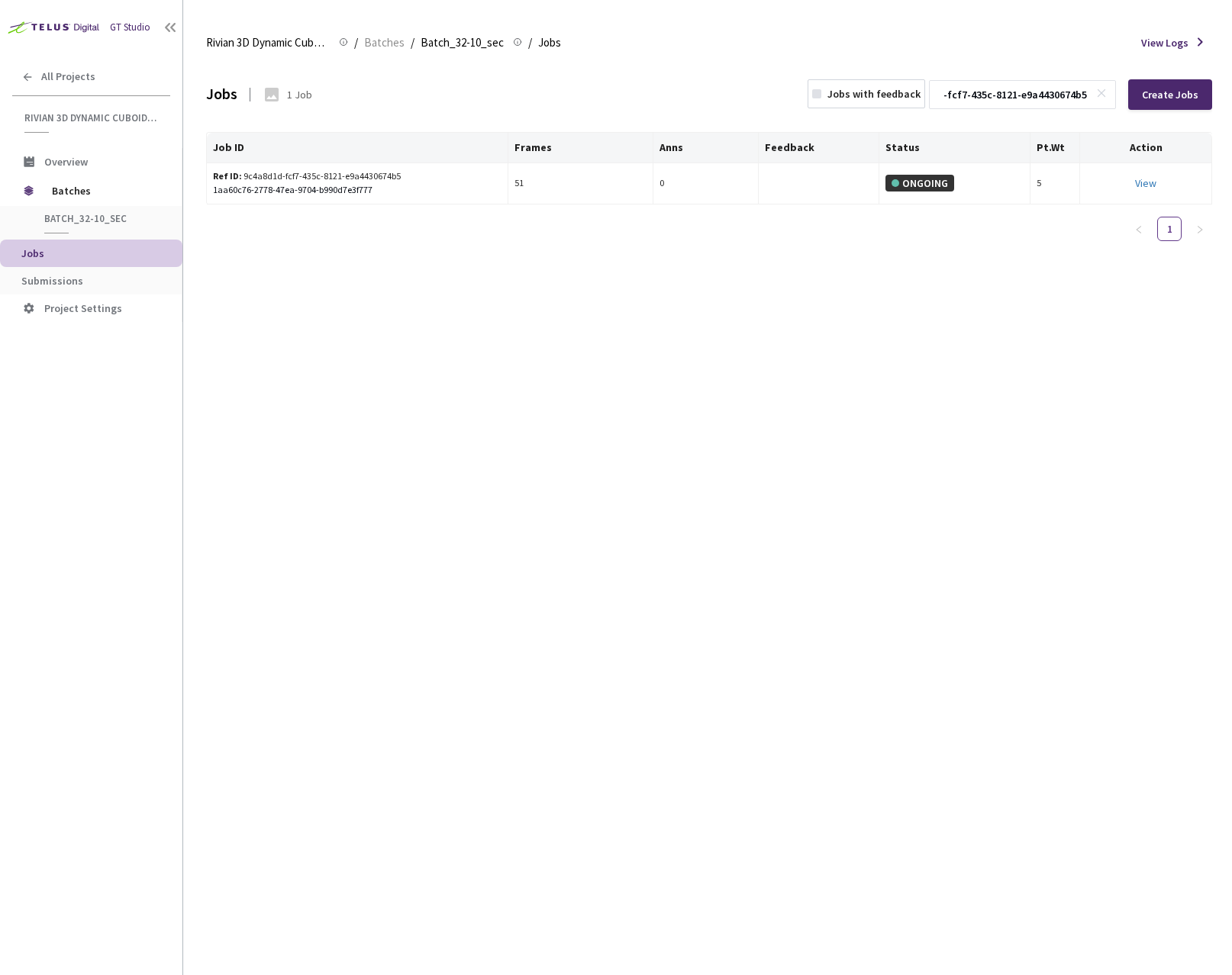
type input "9c4a8d1d-fcf7-435c-8121-e9a4430674b5"
click at [1032, 500] on div "Jobs 1 Job Jobs with feedback 9c4a8d1d-fcf7-435c-8121-e9a4430674b5 Create Jobs …" at bounding box center [709, 517] width 1006 height 914
drag, startPoint x: 1105, startPoint y: 89, endPoint x: 1056, endPoint y: 101, distance: 50.4
click at [1105, 90] on icon at bounding box center [1101, 94] width 11 height 11
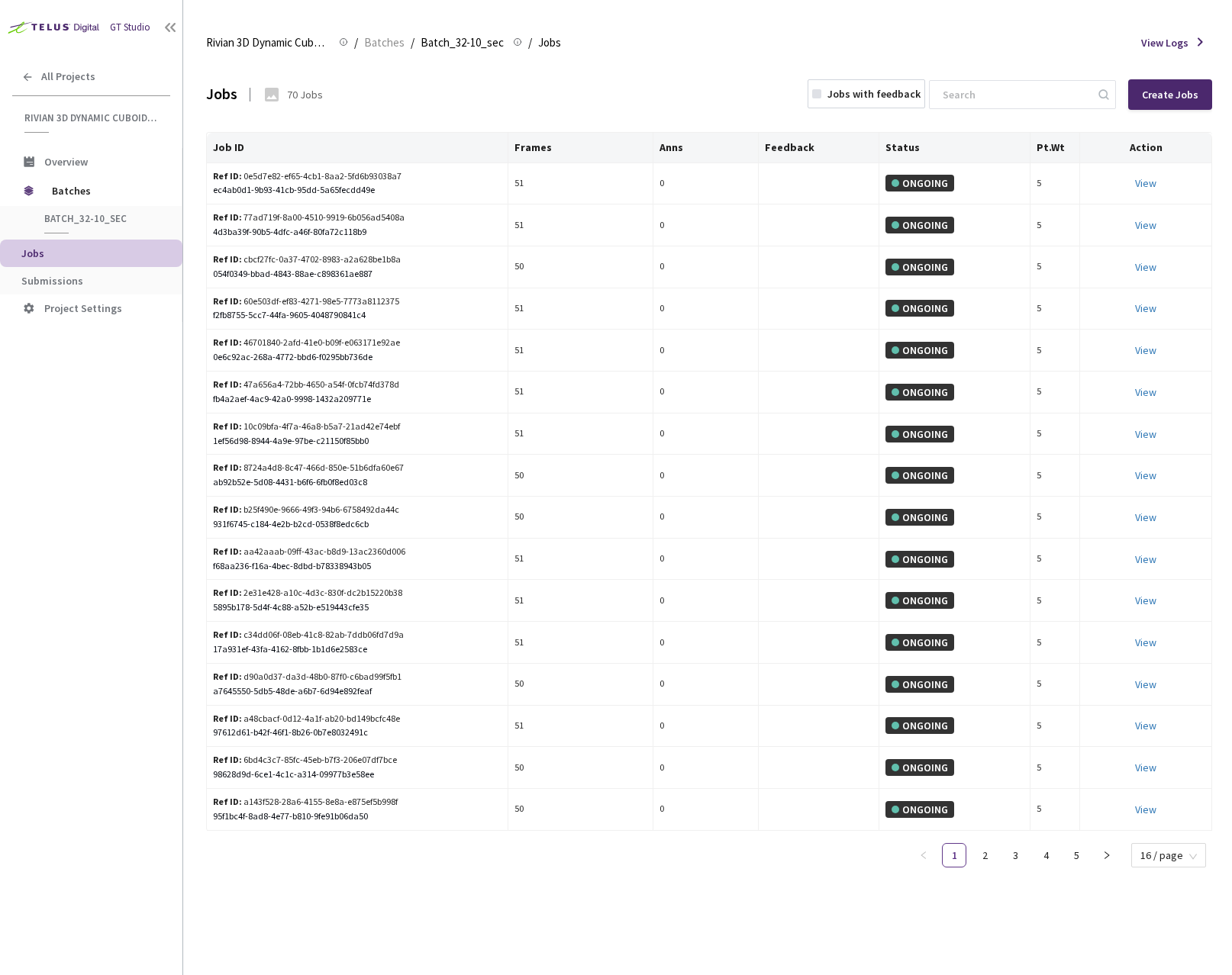
click at [1050, 101] on input at bounding box center [1014, 94] width 163 height 27
paste input "6b30118b-714b-428a-b657-7a288cde0251"
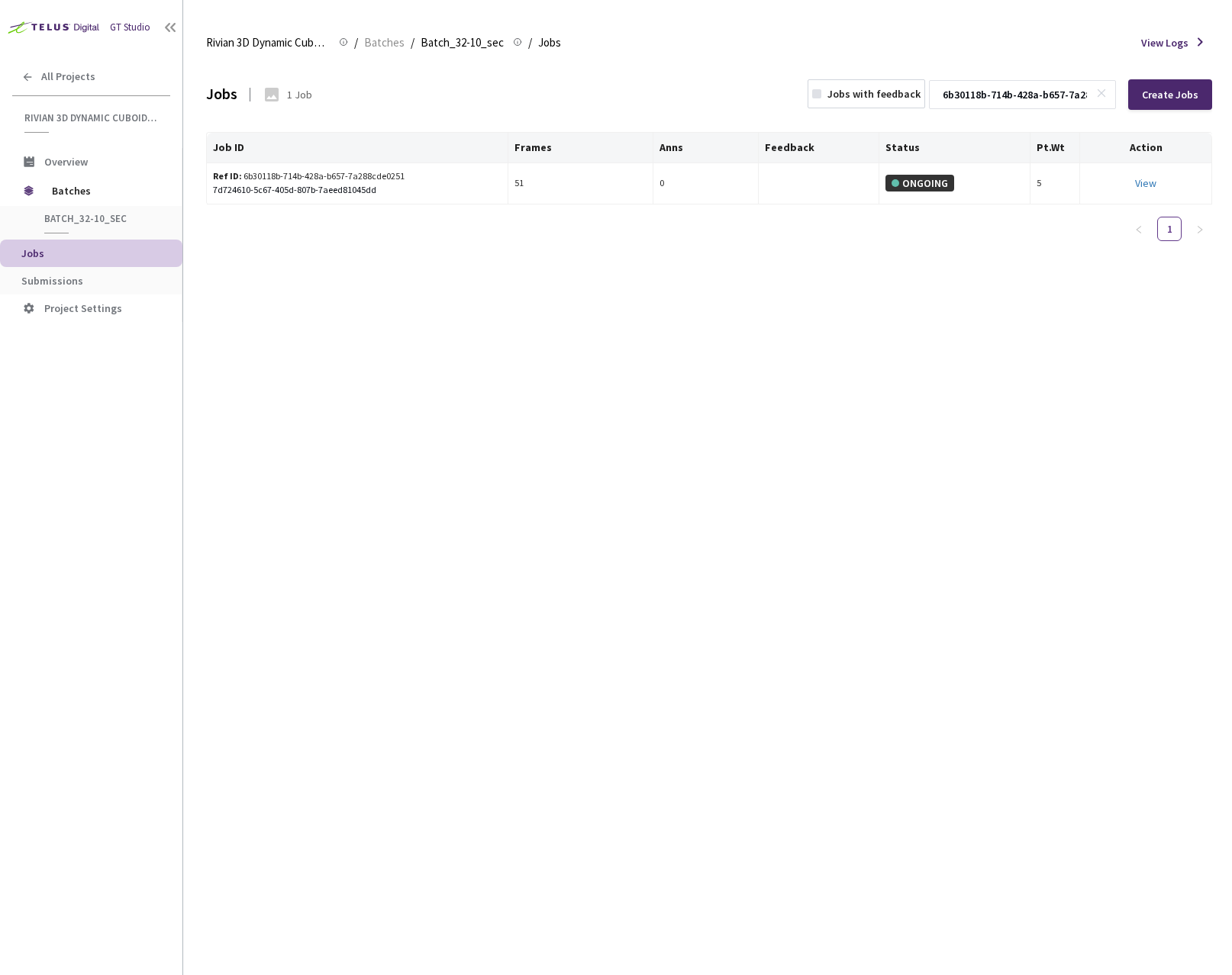
scroll to position [0, 79]
type input "6b30118b-714b-428a-b657-7a288cde0251"
click at [1102, 91] on rect at bounding box center [1101, 93] width 8 height 8
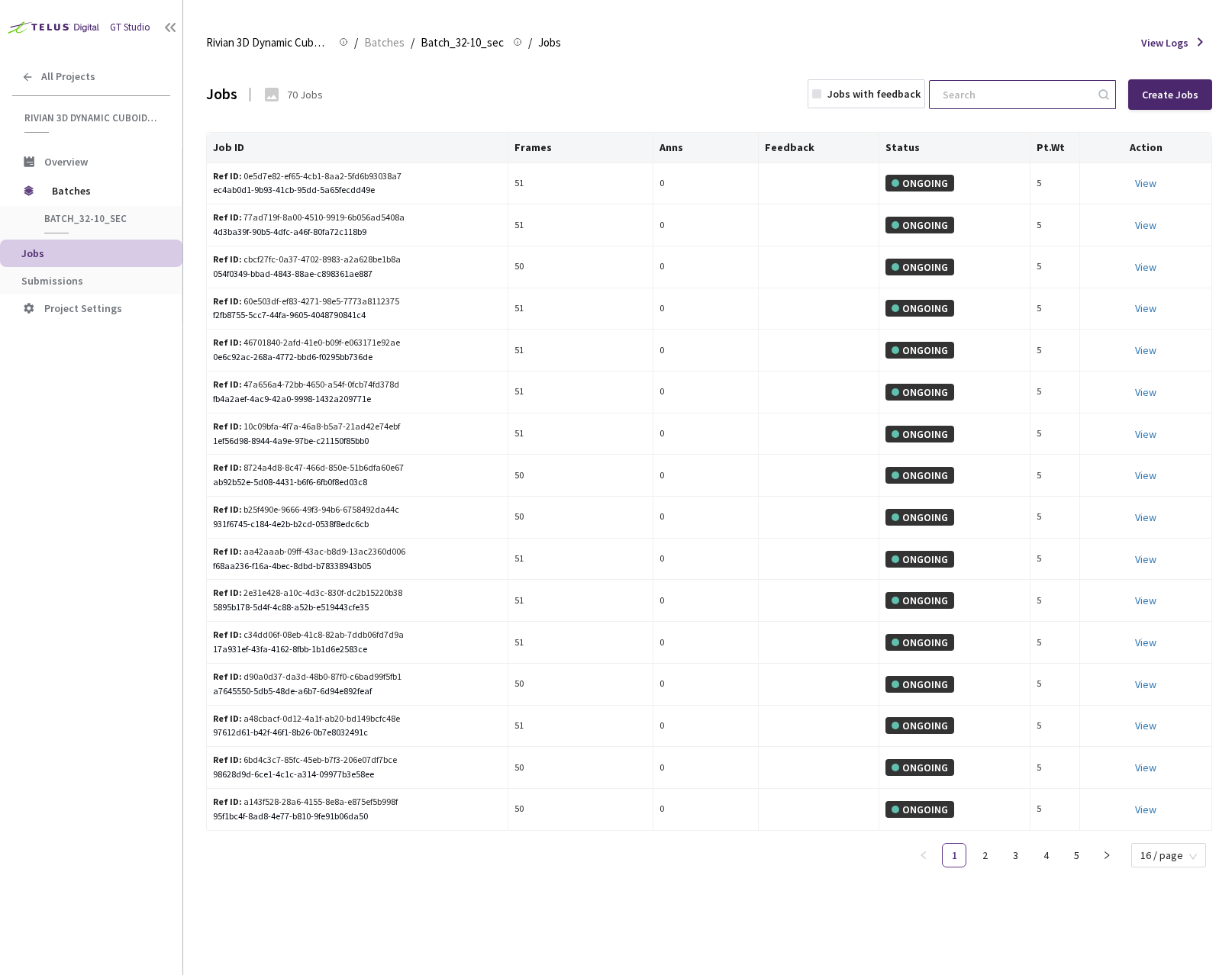
click at [1051, 97] on input at bounding box center [1014, 94] width 163 height 27
paste input "0a4f88ed-3a0e-459c-9557-703d6156d67c"
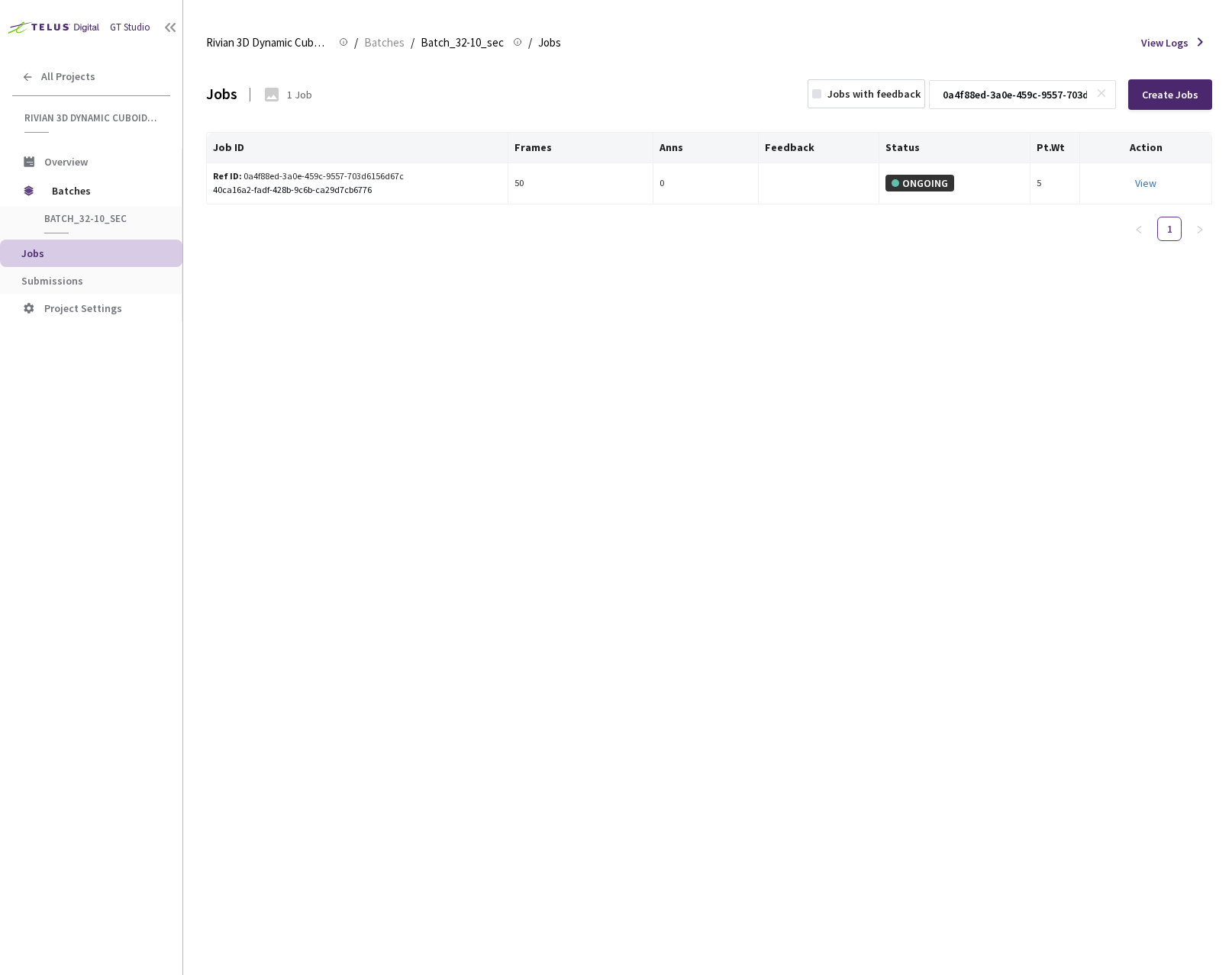
scroll to position [0, 74]
type input "0a4f88ed-3a0e-459c-9557-703d6156d67c"
click at [1107, 92] on icon at bounding box center [1101, 94] width 11 height 11
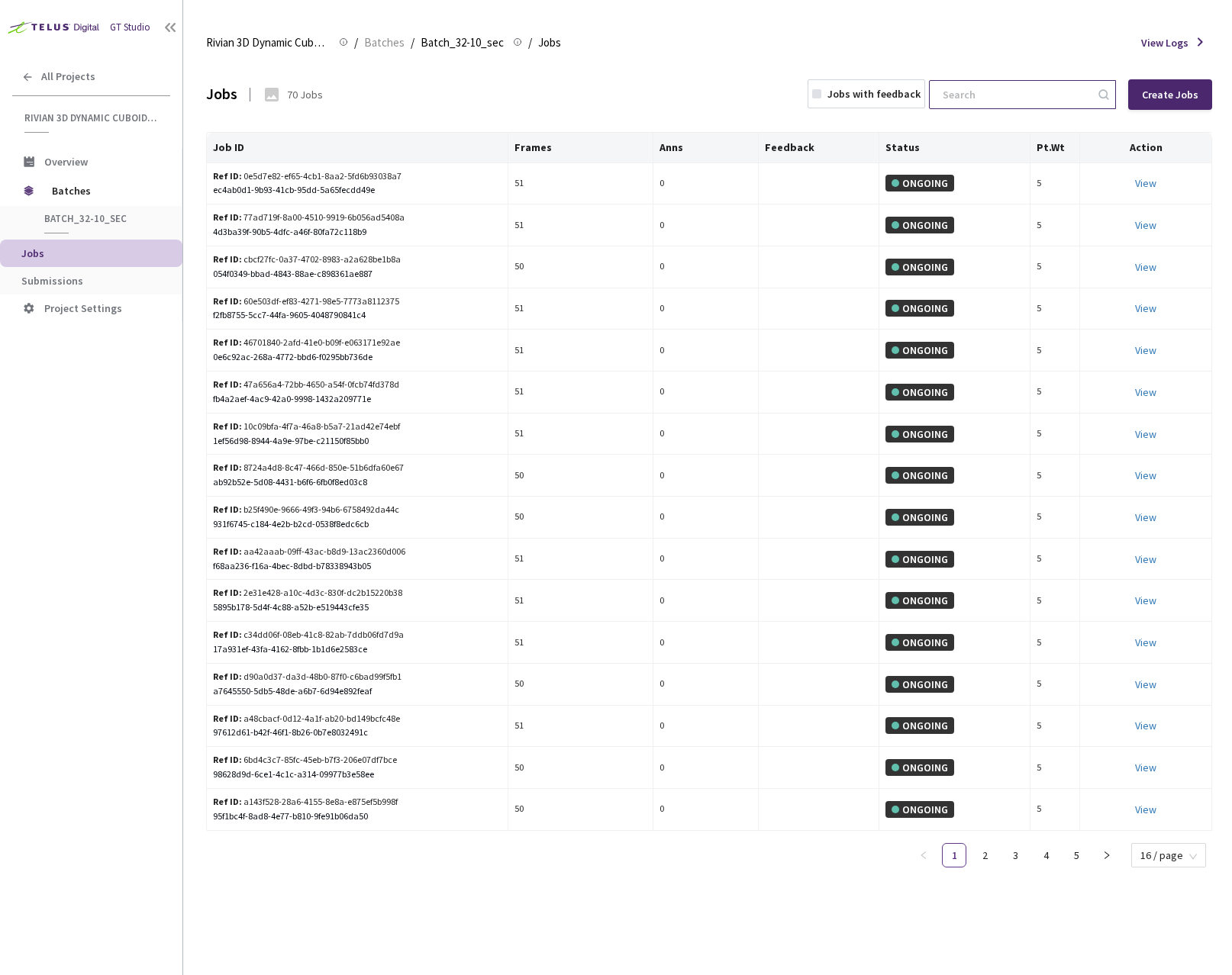
click at [1003, 93] on input at bounding box center [1014, 94] width 163 height 27
paste input "5dee8369-d7c0-47de-880d-ddb77f8c2ecd"
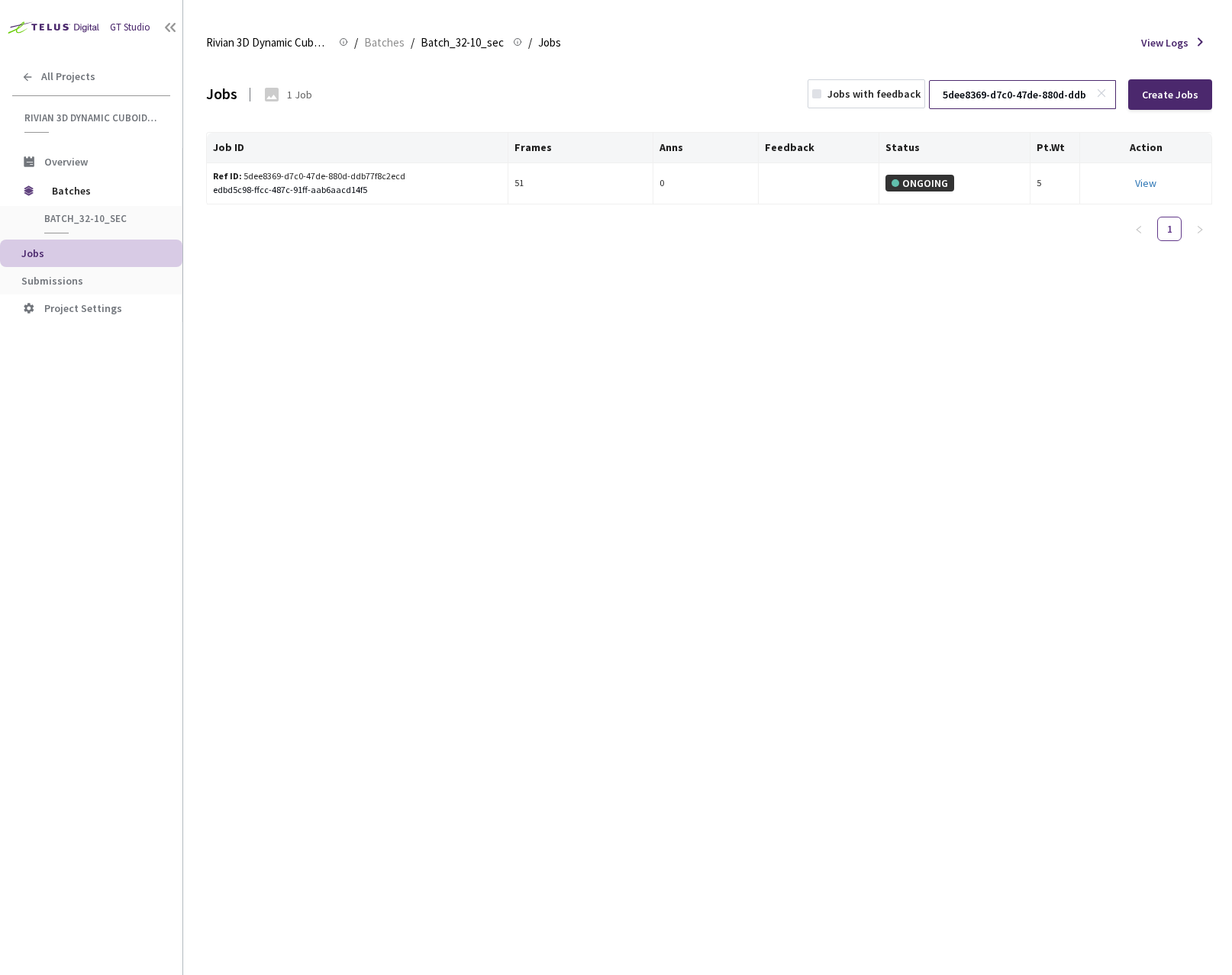
scroll to position [0, 77]
type input "5dee8369-d7c0-47de-880d-ddb77f8c2ecd"
click at [387, 45] on span "Batches" at bounding box center [384, 43] width 41 height 18
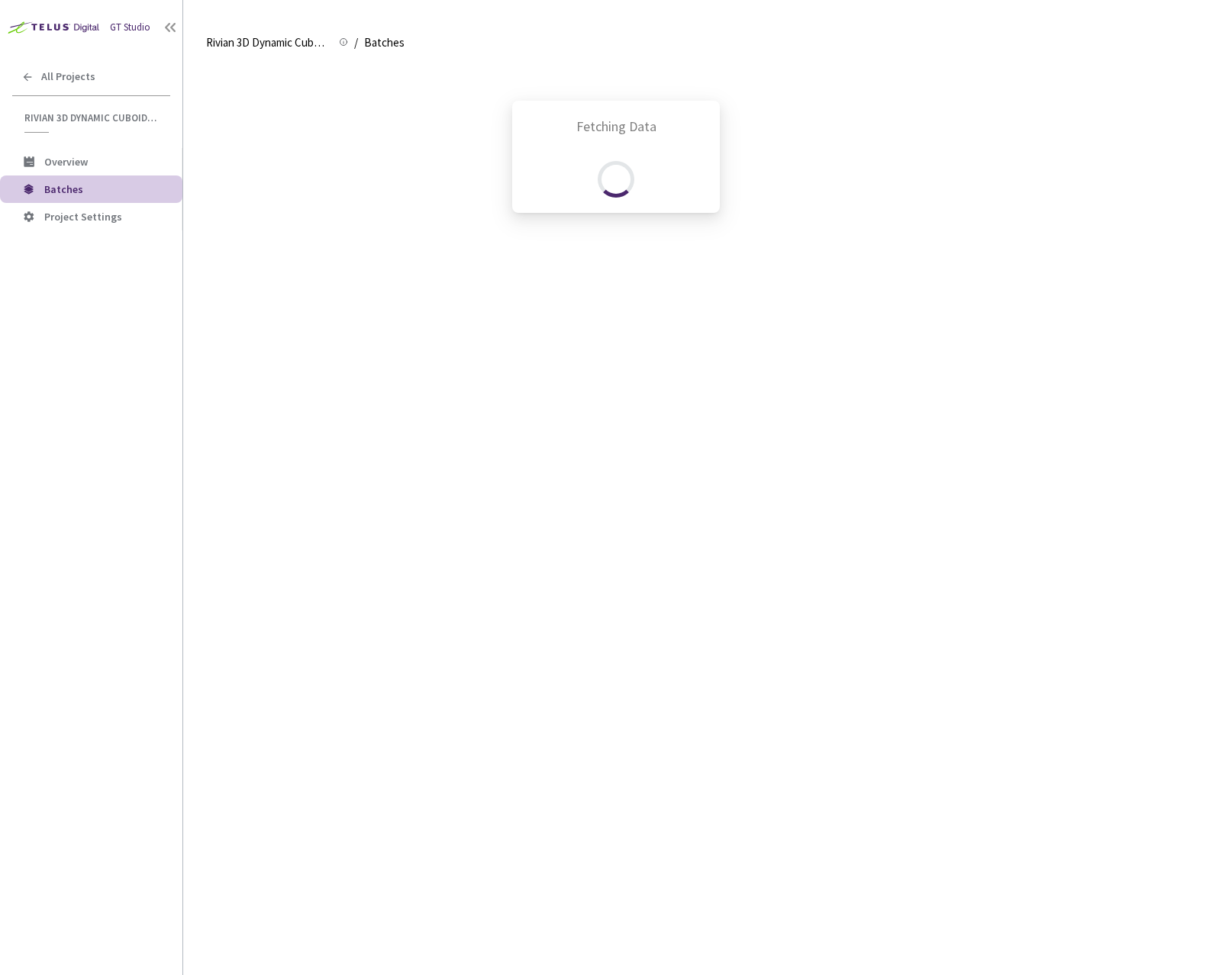
scroll to position [319, 0]
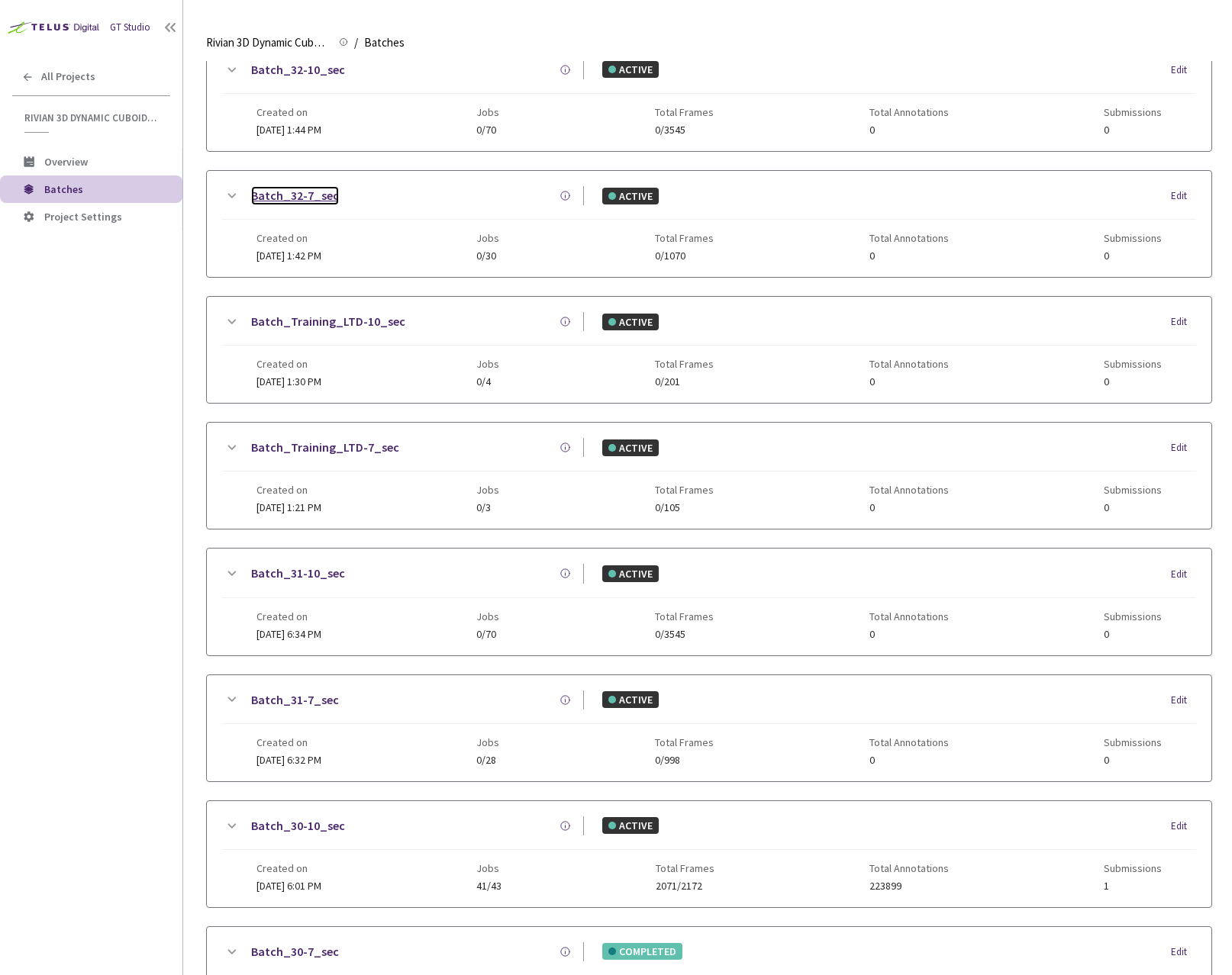
click at [309, 197] on link "Batch_32-7_sec" at bounding box center [295, 195] width 88 height 19
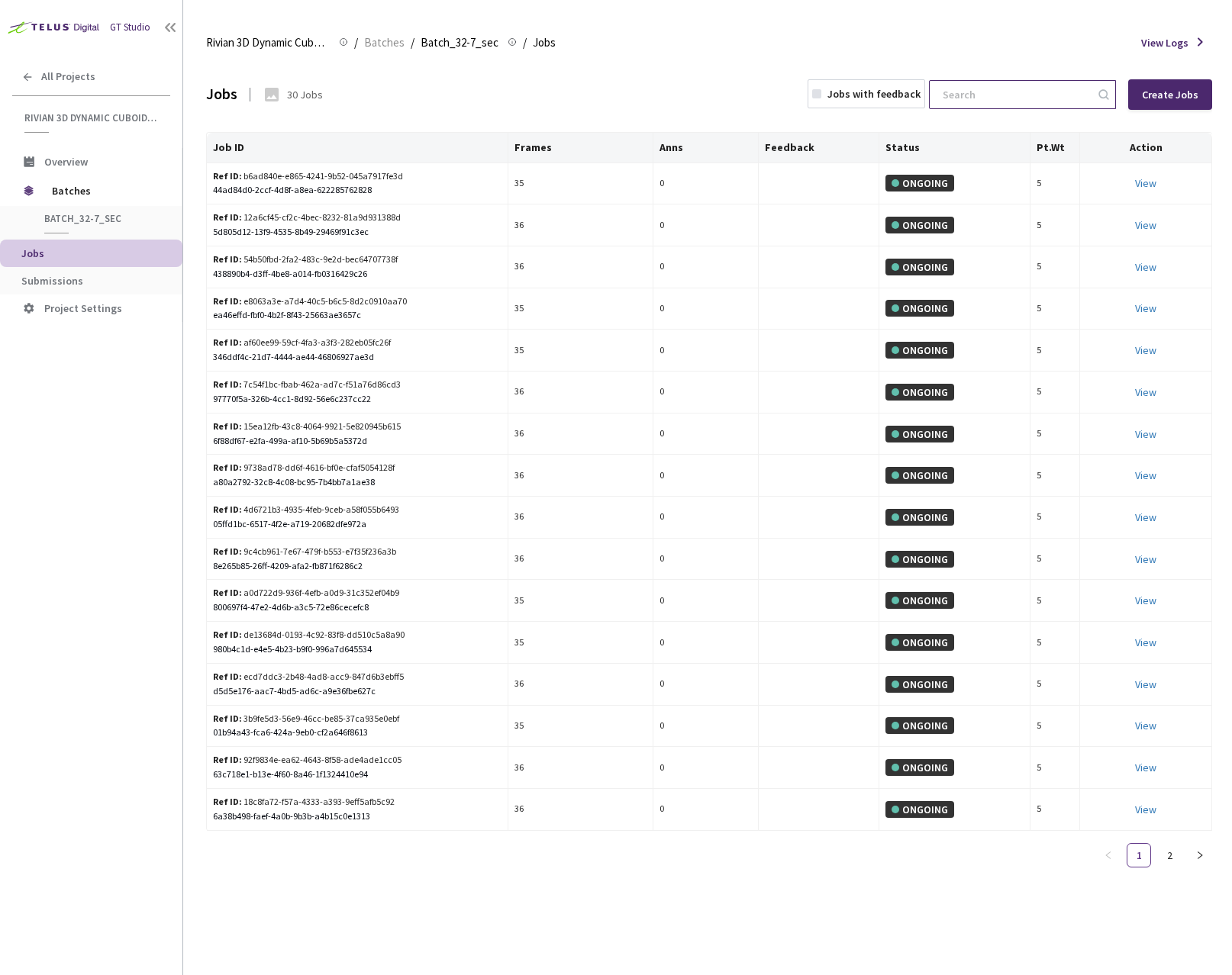
click at [1026, 97] on input at bounding box center [1014, 94] width 163 height 27
paste input "68a50eca-6153-44af-b899-12c4b230af3c"
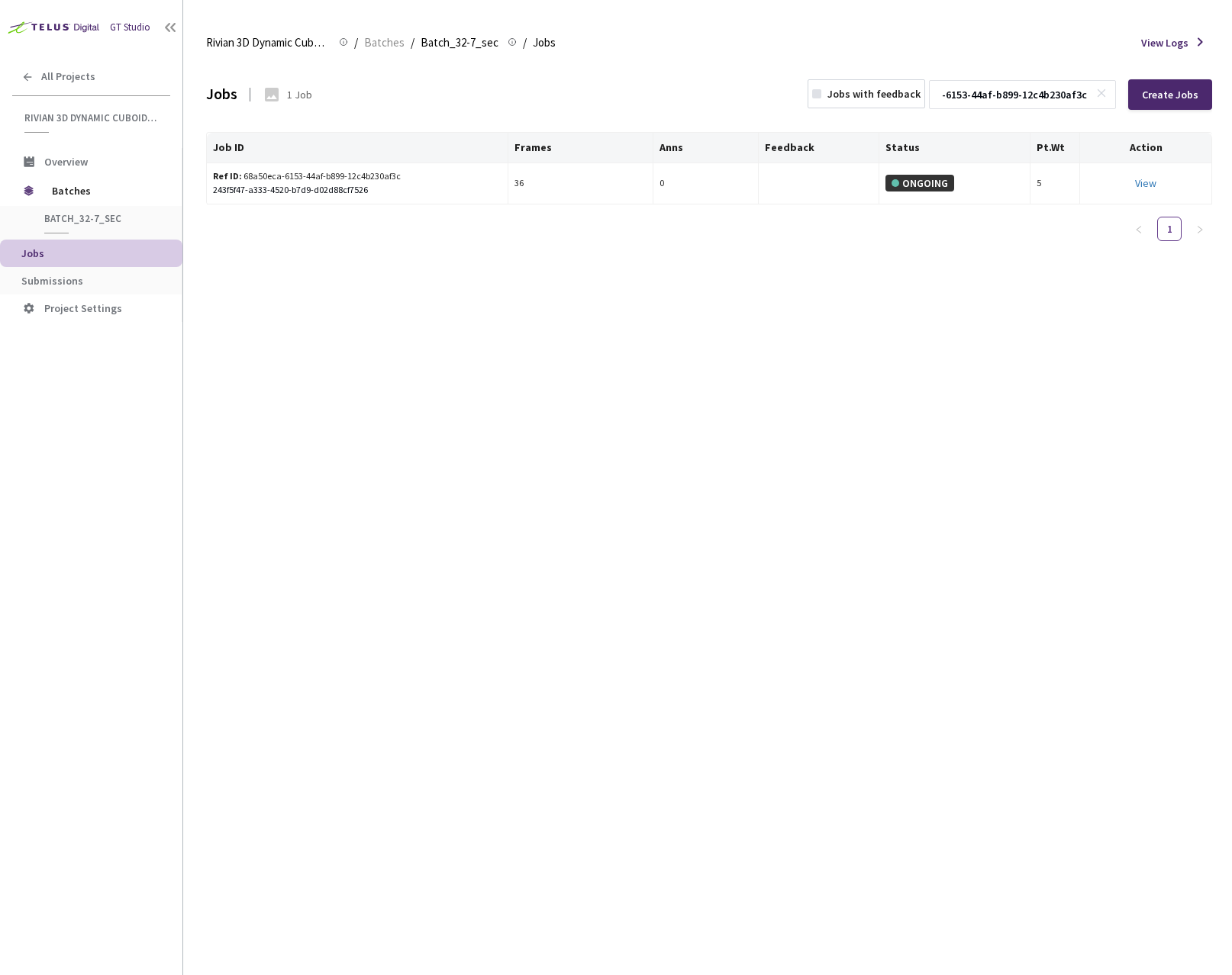
type input "68a50eca-6153-44af-b899-12c4b230af3c"
click at [553, 417] on div "Jobs 1 Job Jobs with feedback 68a50eca-6153-44af-b899-12c4b230af3c Create Jobs …" at bounding box center [709, 517] width 1006 height 914
